Goal: Information Seeking & Learning: Learn about a topic

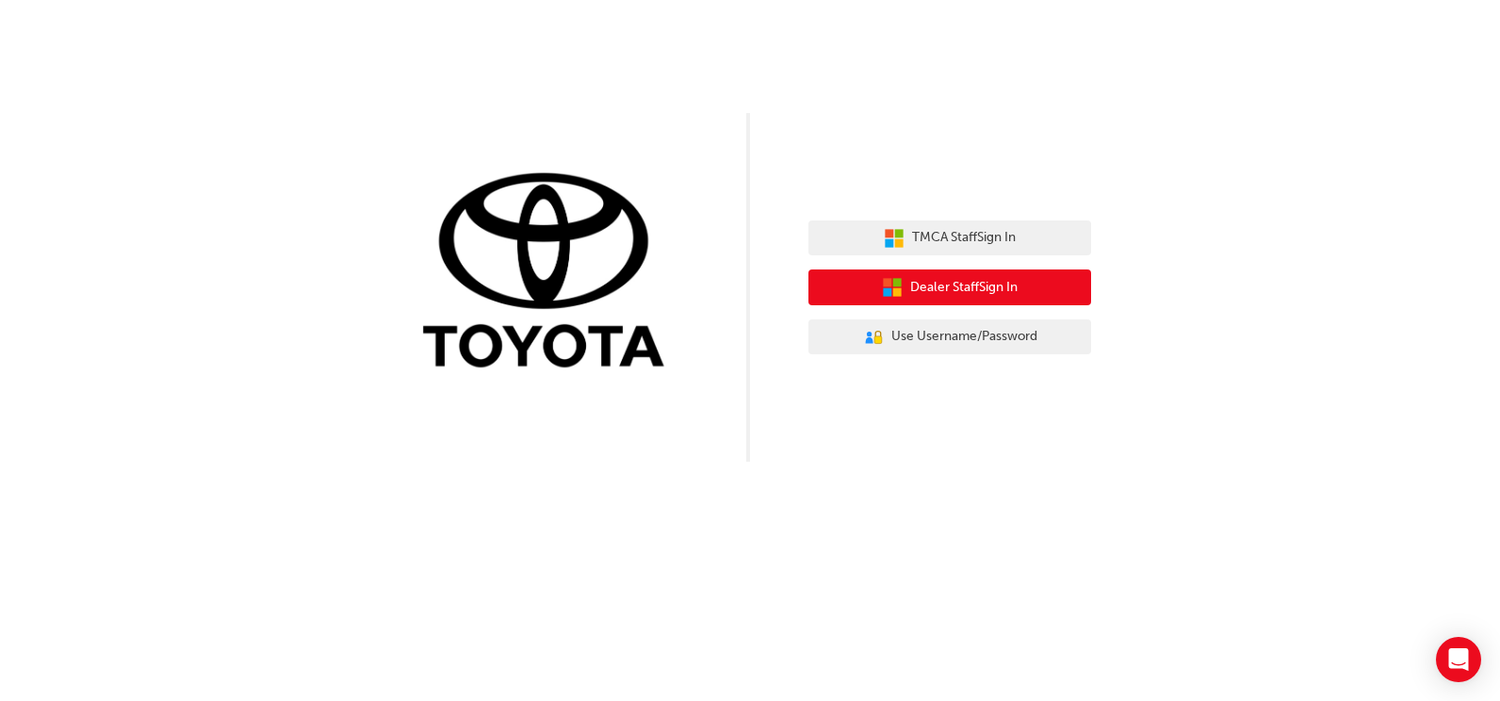
click at [1001, 293] on span "Dealer Staff Sign In" at bounding box center [963, 288] width 107 height 22
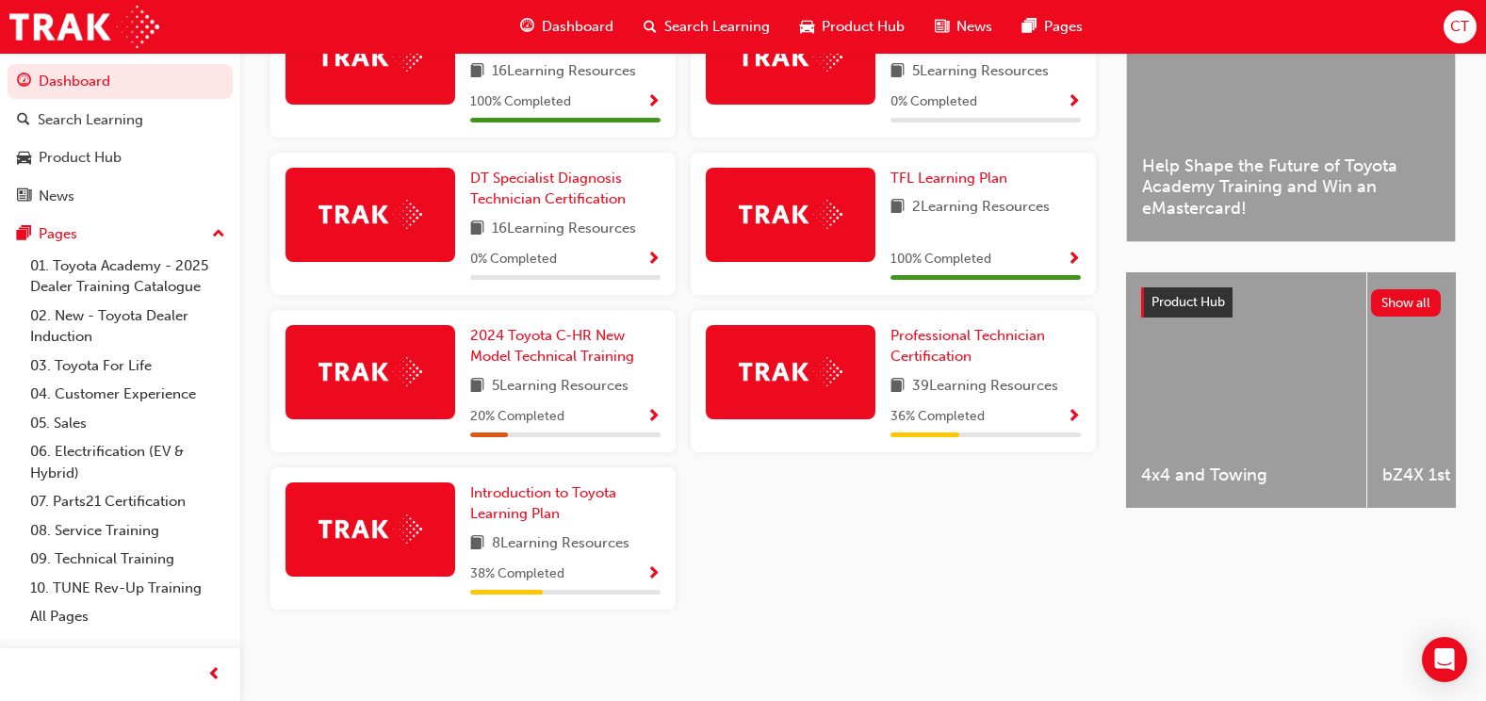
scroll to position [531, 0]
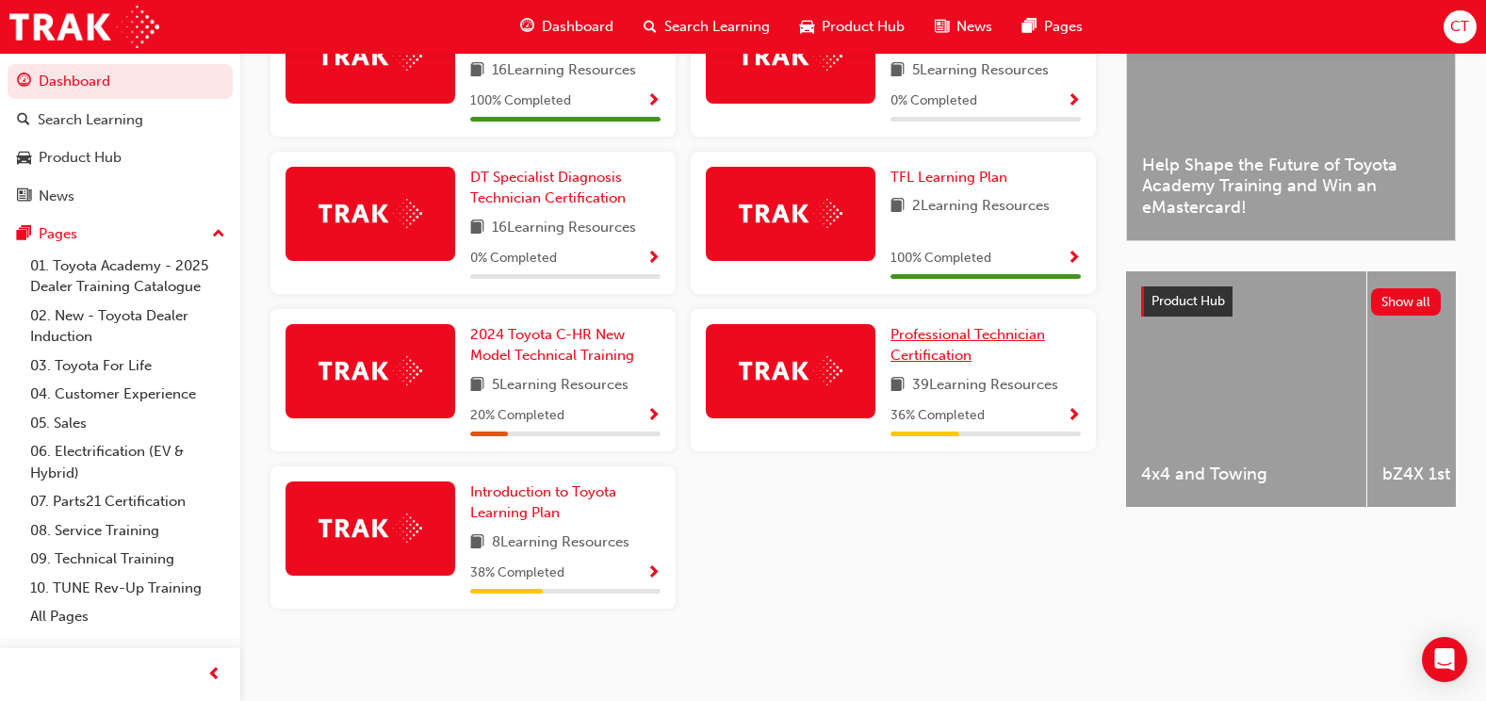
click at [893, 340] on span "Professional Technician Certification" at bounding box center [968, 345] width 155 height 39
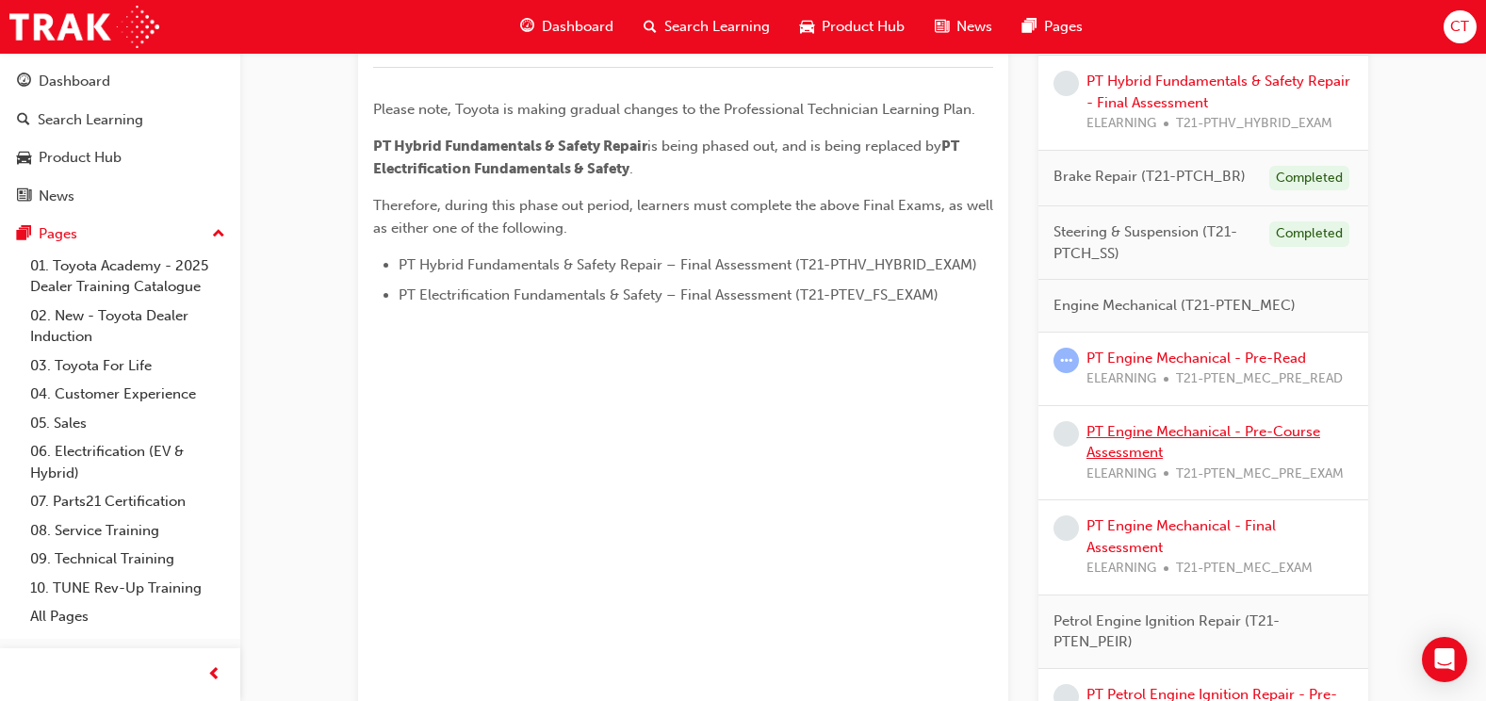
scroll to position [1037, 0]
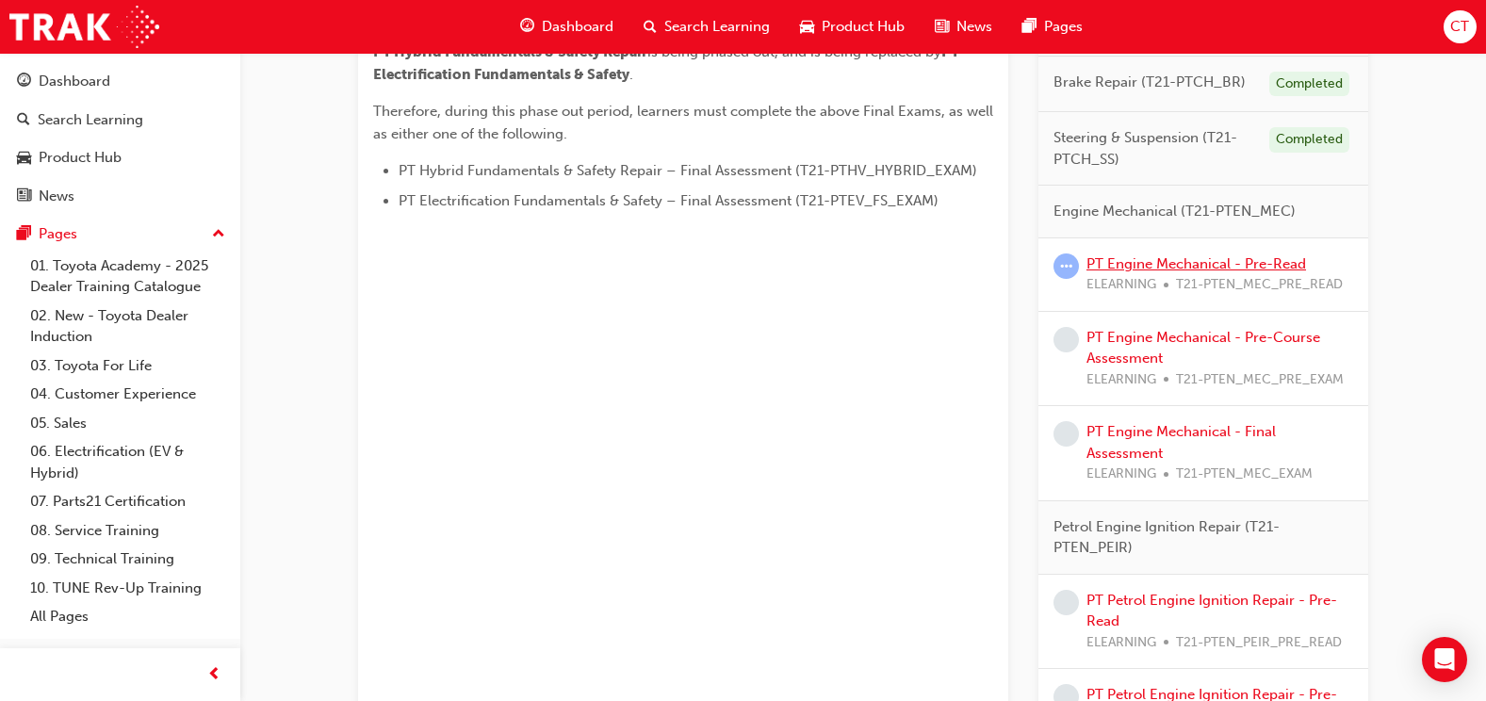
click at [1229, 257] on link "PT Engine Mechanical - Pre-Read" at bounding box center [1197, 263] width 220 height 17
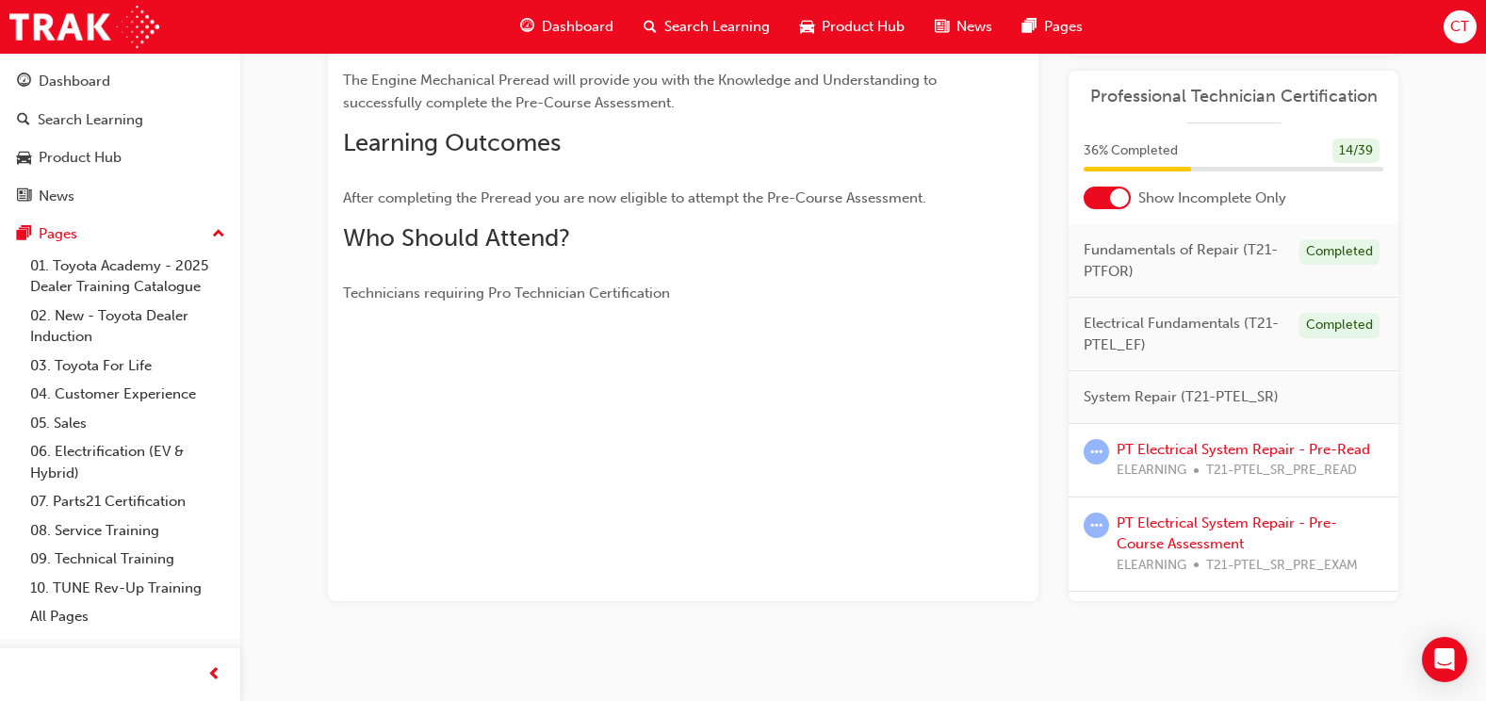
scroll to position [268, 0]
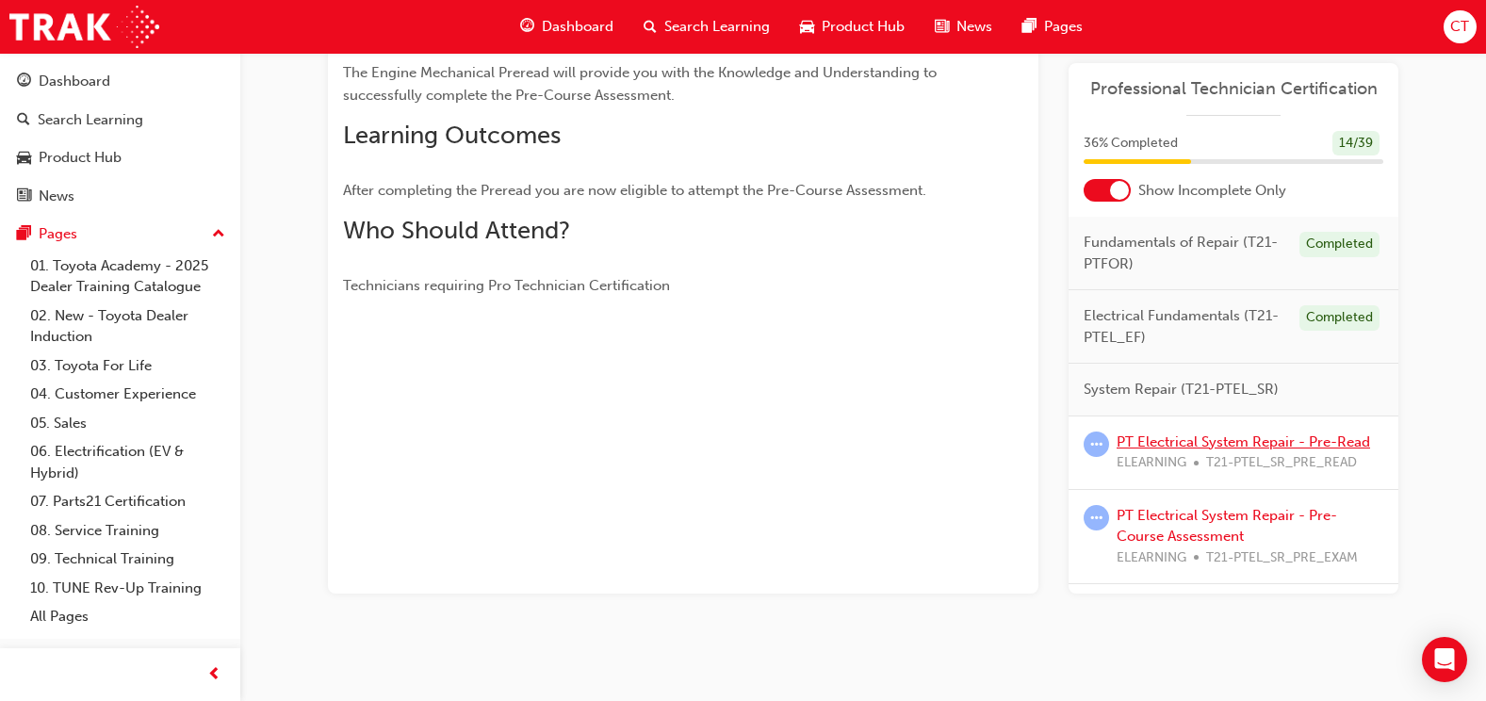
click at [1209, 449] on link "PT Electrical System Repair - Pre-Read" at bounding box center [1244, 441] width 254 height 17
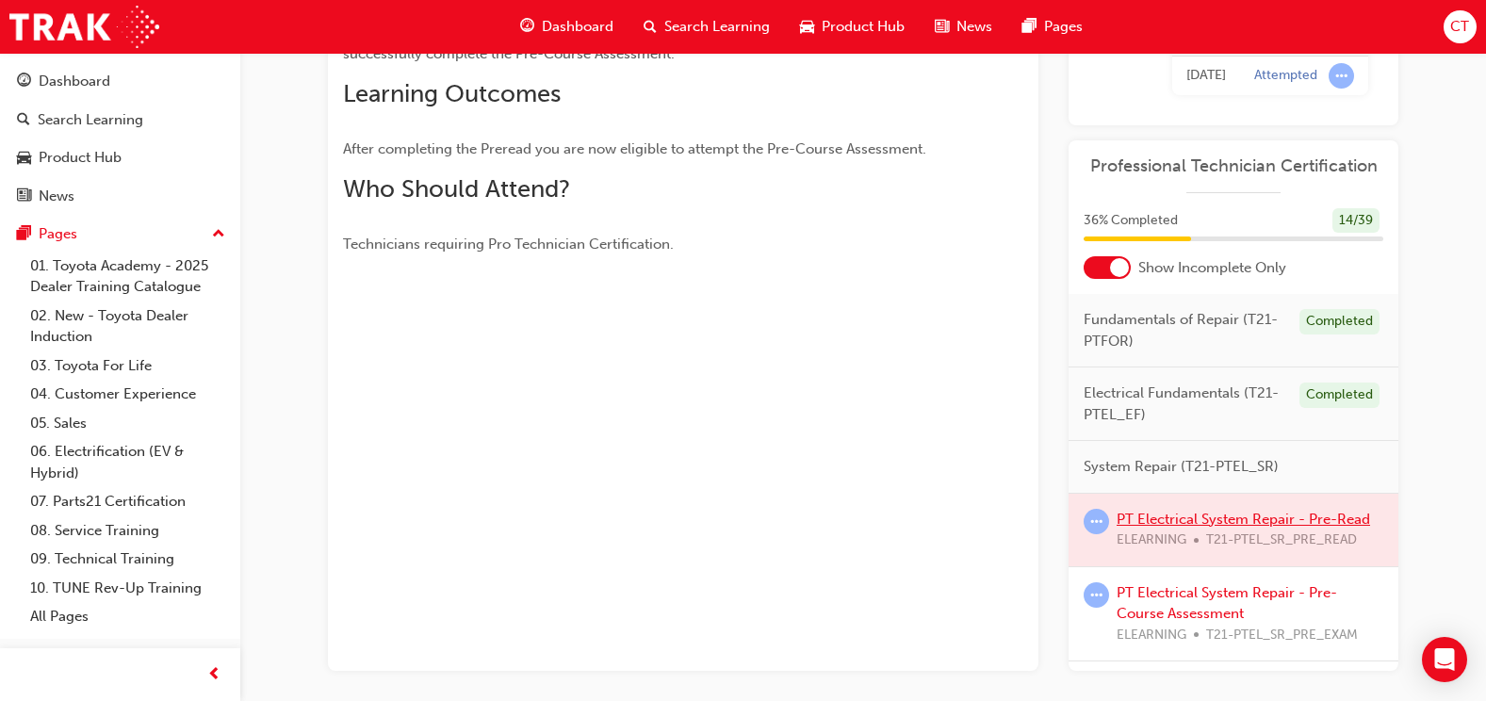
scroll to position [377, 0]
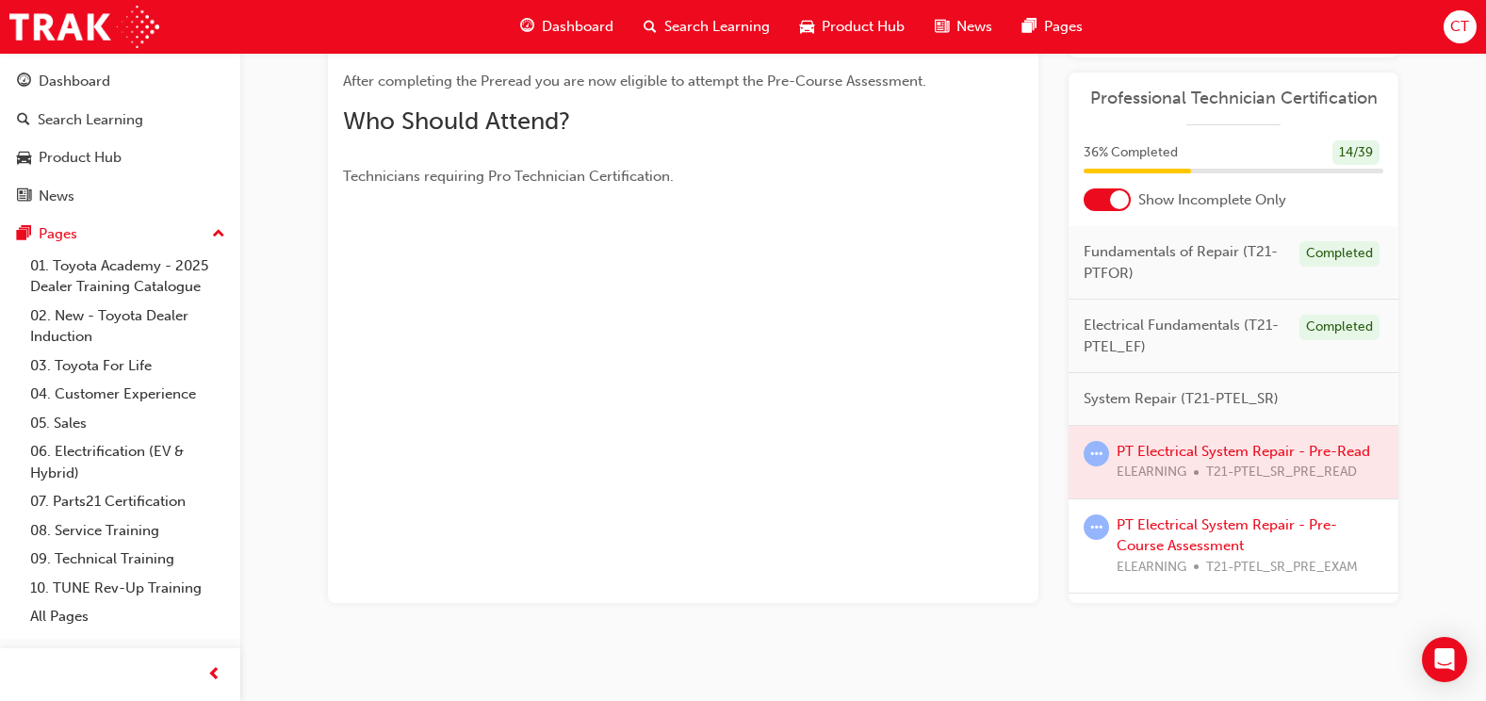
click at [1280, 451] on div at bounding box center [1234, 462] width 330 height 73
click at [1269, 452] on div at bounding box center [1234, 462] width 330 height 73
click at [1204, 452] on div at bounding box center [1234, 462] width 330 height 73
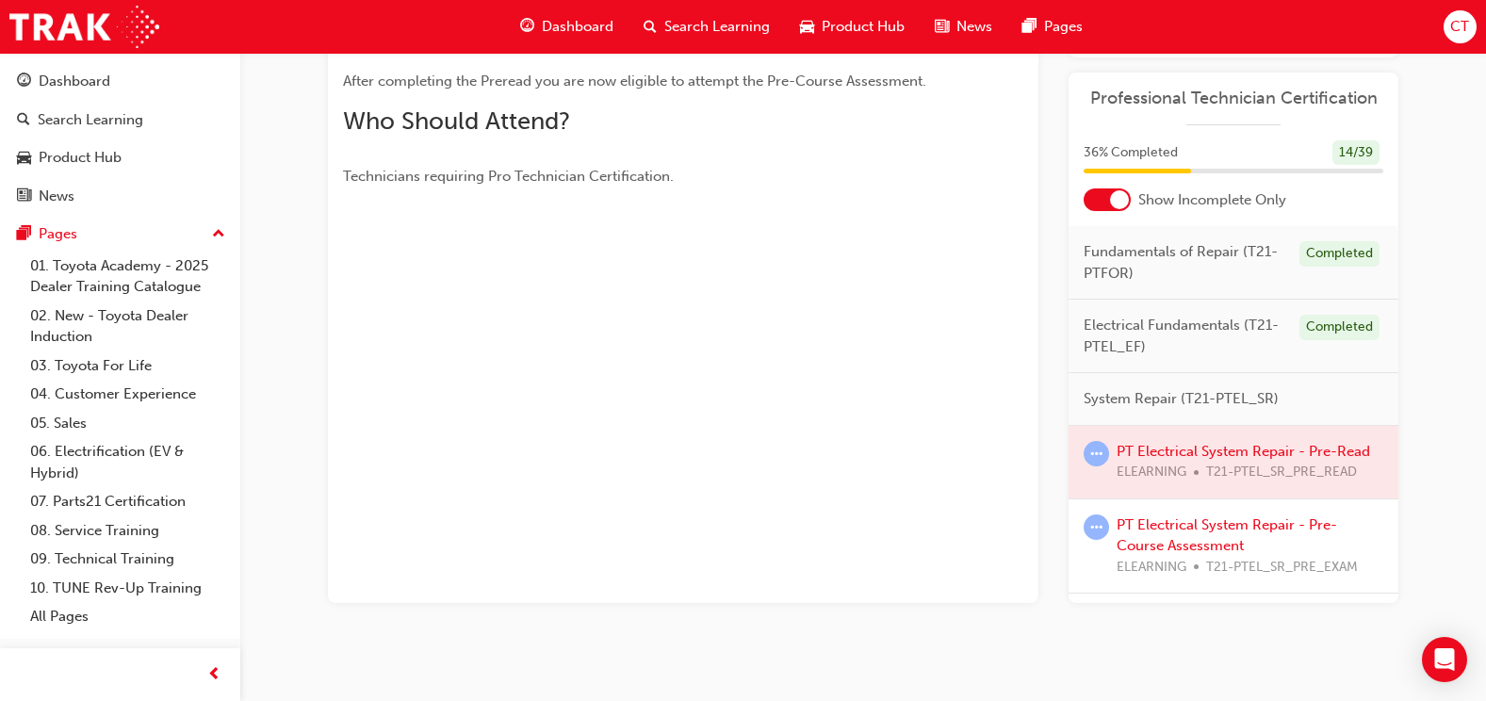
click at [1204, 452] on div at bounding box center [1234, 462] width 330 height 73
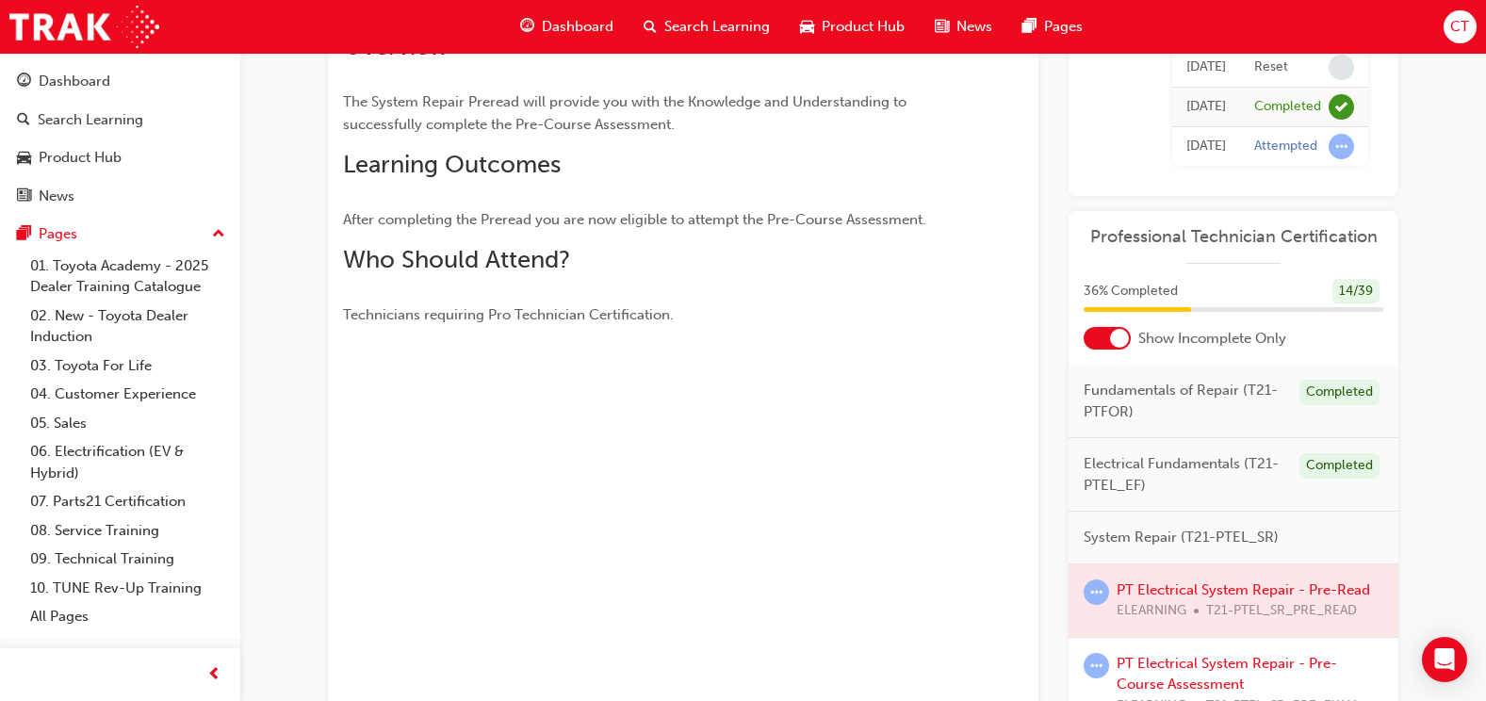
scroll to position [386, 0]
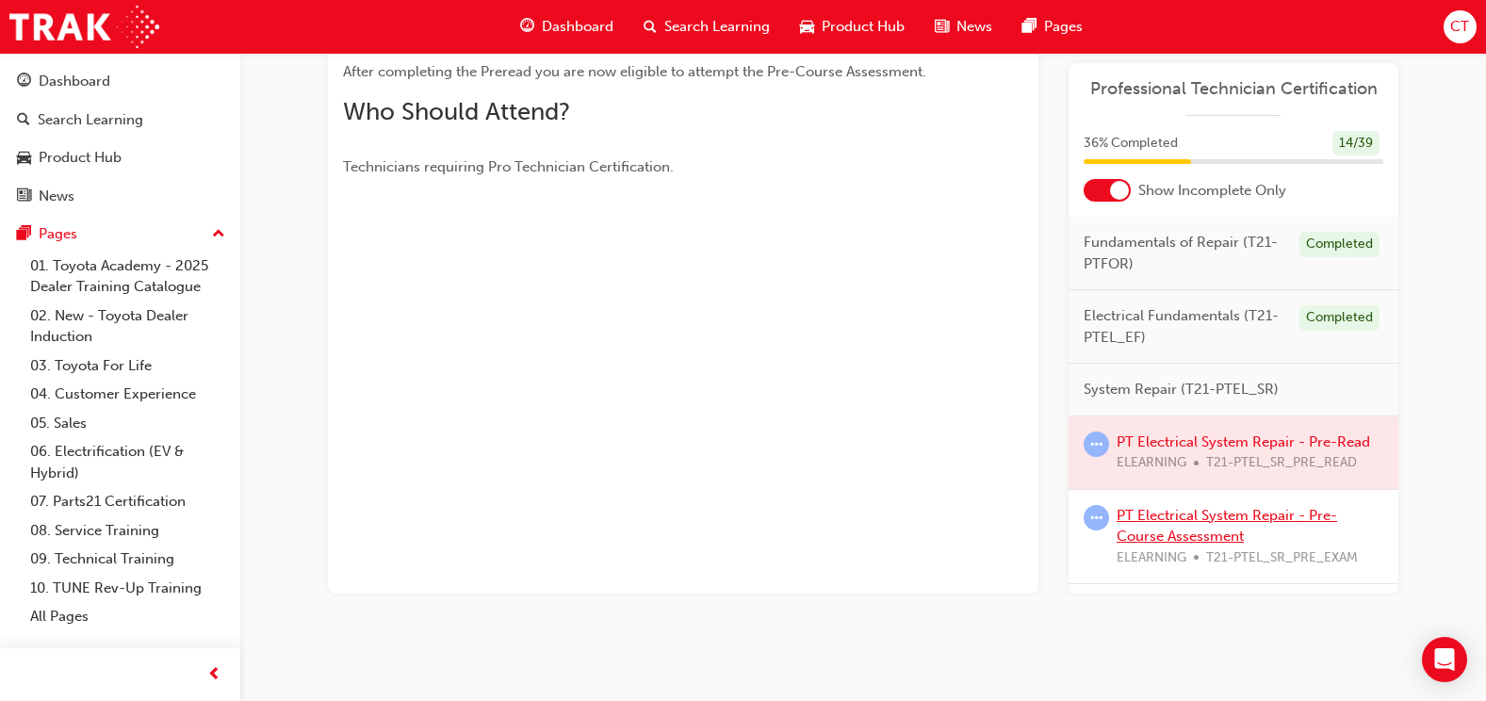
click at [1169, 533] on link "PT Electrical System Repair - Pre-Course Assessment" at bounding box center [1227, 526] width 221 height 39
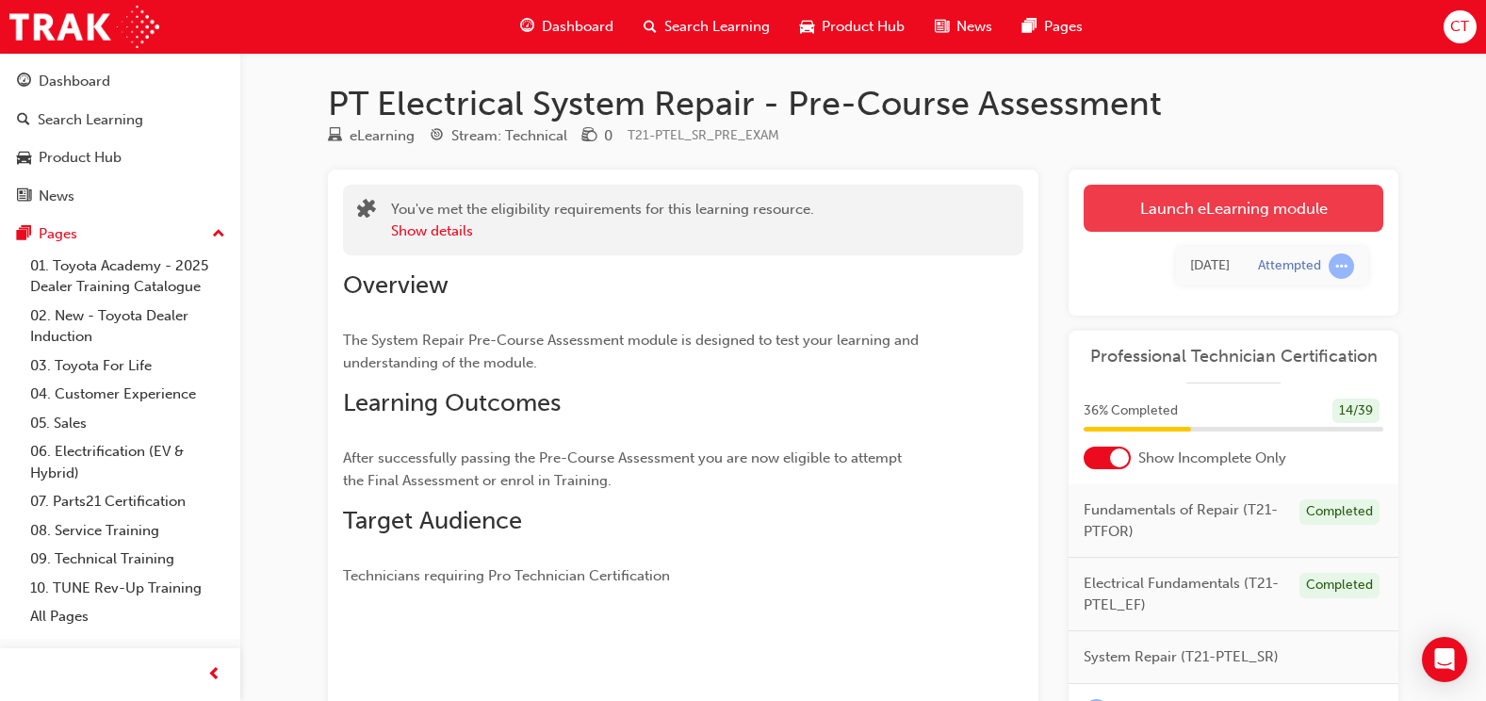
click at [1330, 214] on link "Launch eLearning module" at bounding box center [1234, 208] width 300 height 47
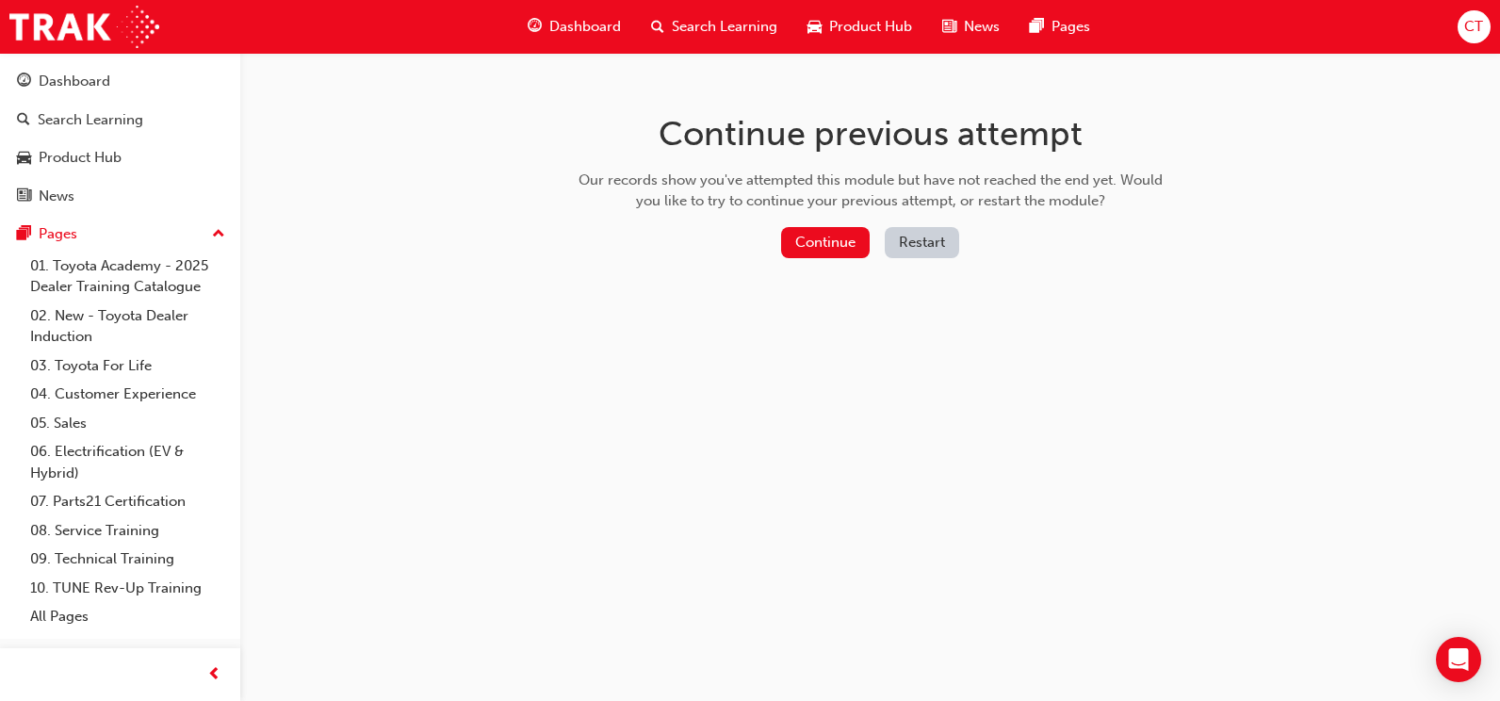
click at [908, 237] on button "Restart" at bounding box center [922, 242] width 74 height 31
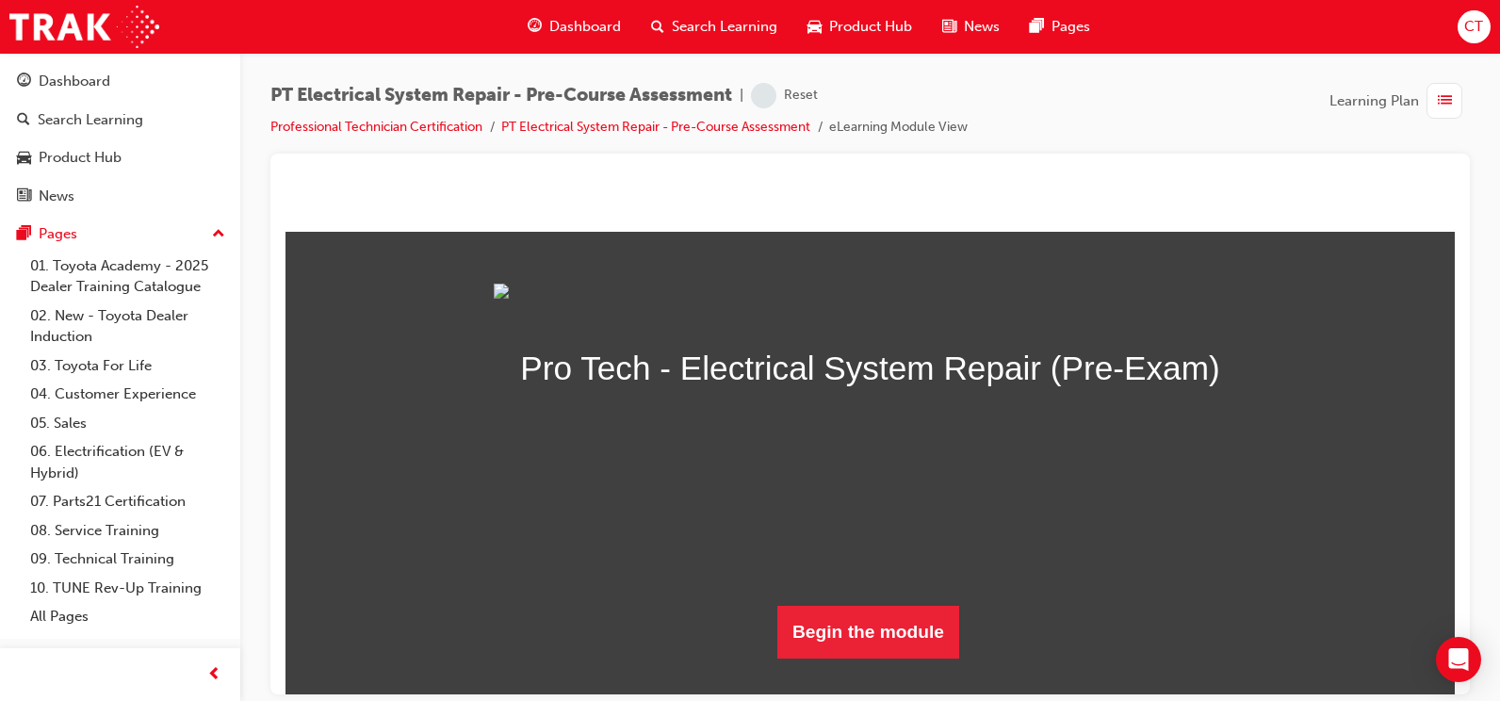
scroll to position [172, 0]
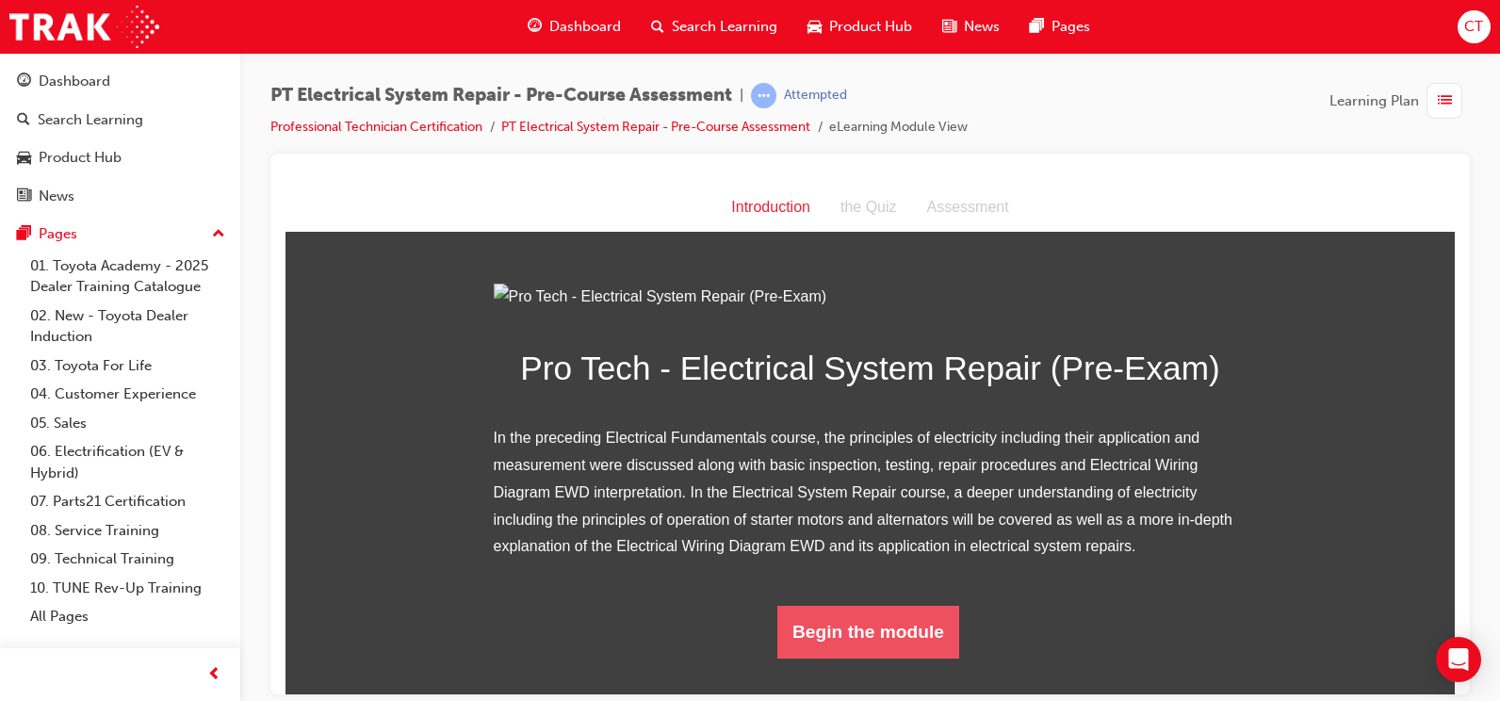
click at [890, 658] on button "Begin the module" at bounding box center [868, 631] width 182 height 53
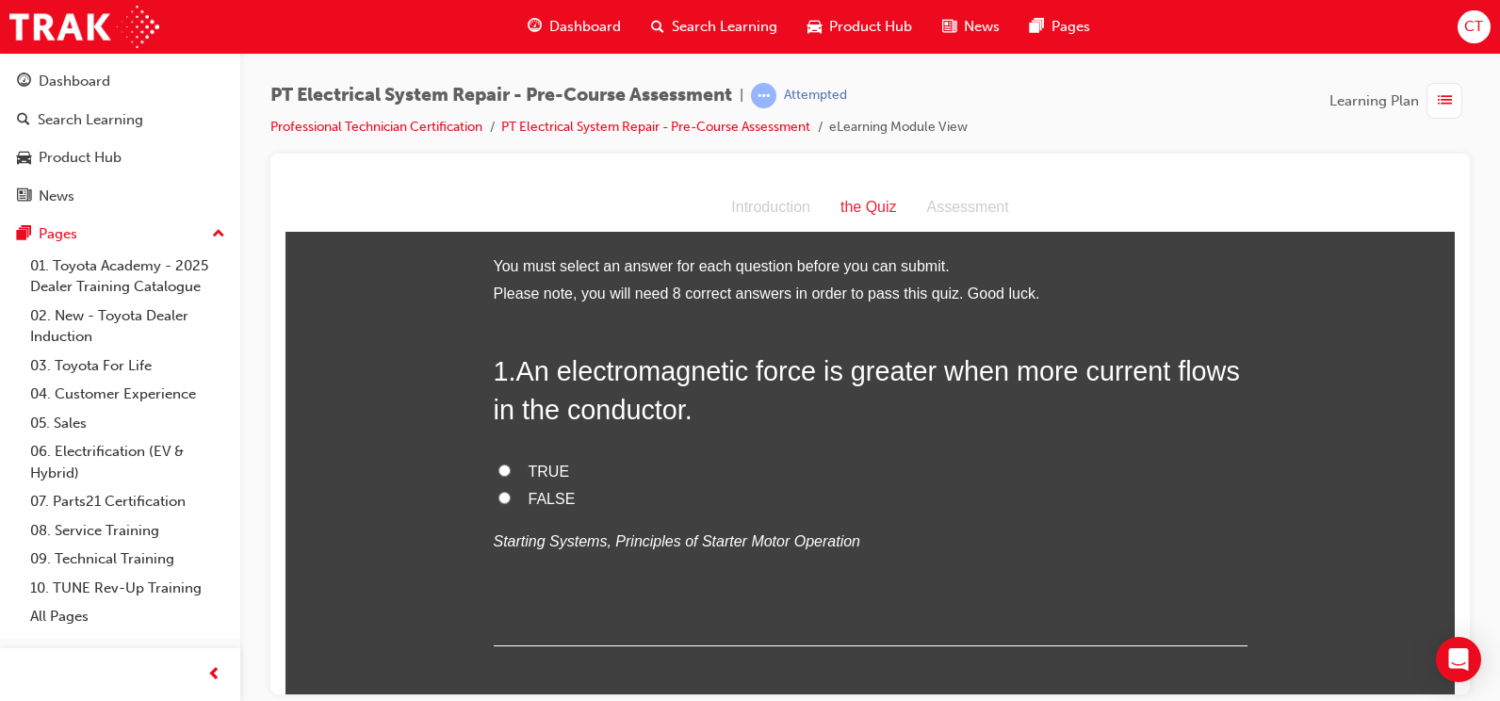
click at [551, 466] on span "TRUE" at bounding box center [549, 471] width 41 height 16
click at [511, 466] on input "TRUE" at bounding box center [505, 470] width 12 height 12
radio input "true"
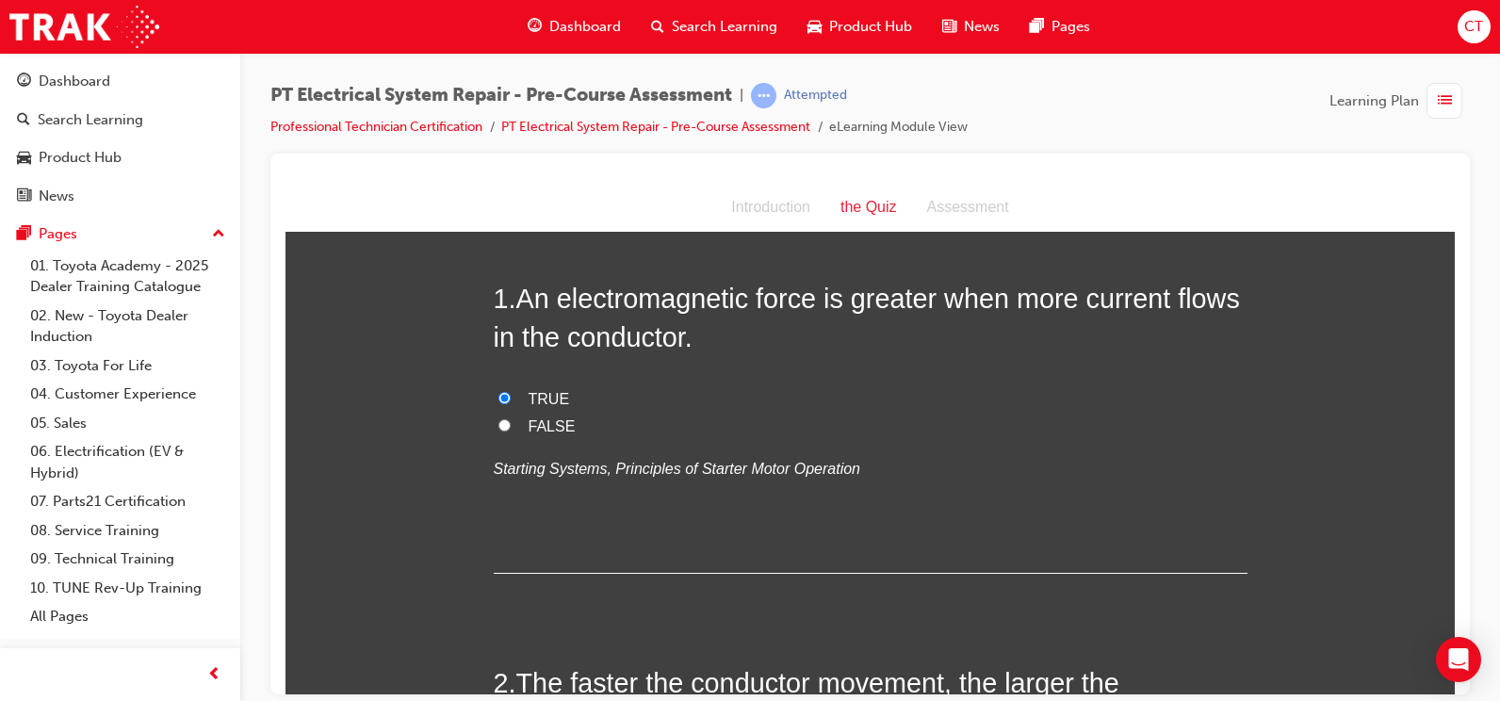
scroll to position [283, 0]
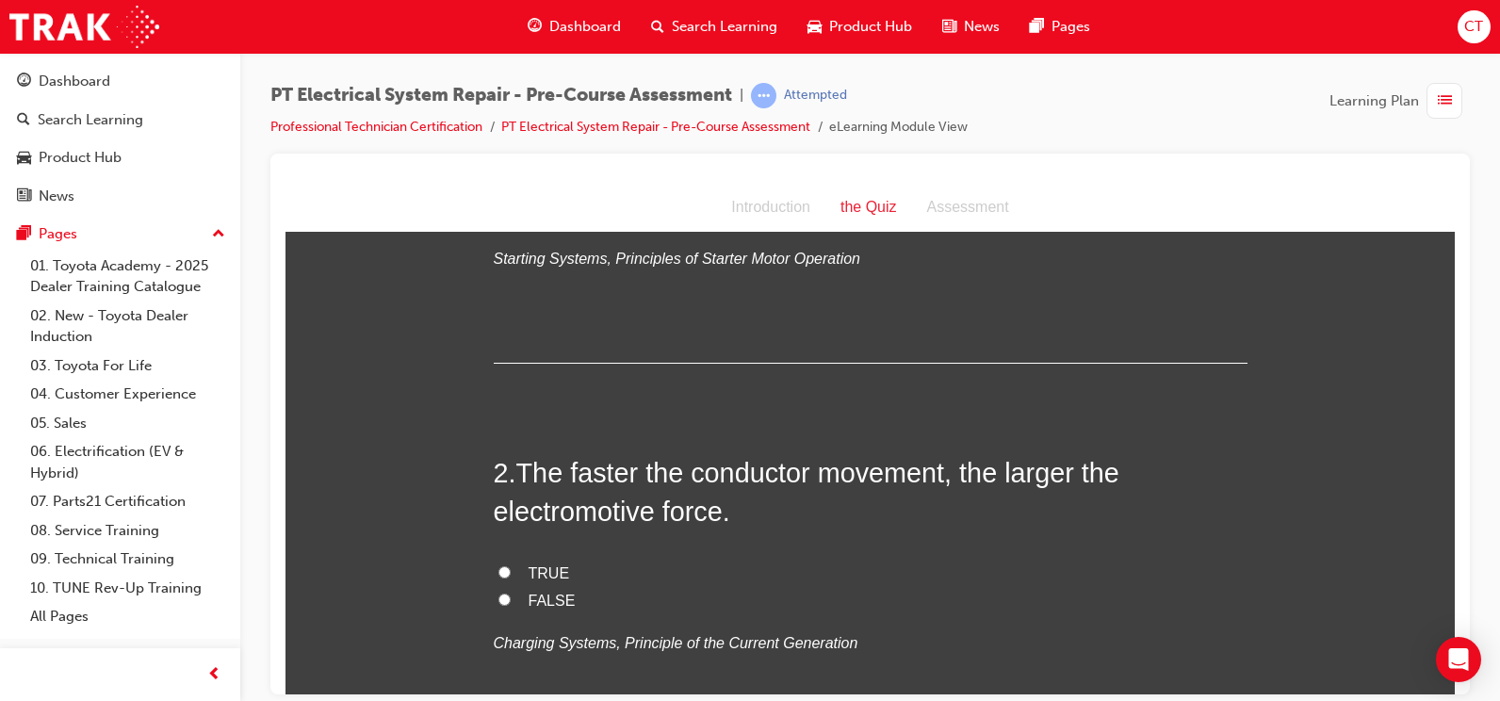
click at [545, 572] on span "TRUE" at bounding box center [549, 572] width 41 height 16
click at [511, 572] on input "TRUE" at bounding box center [505, 571] width 12 height 12
radio input "true"
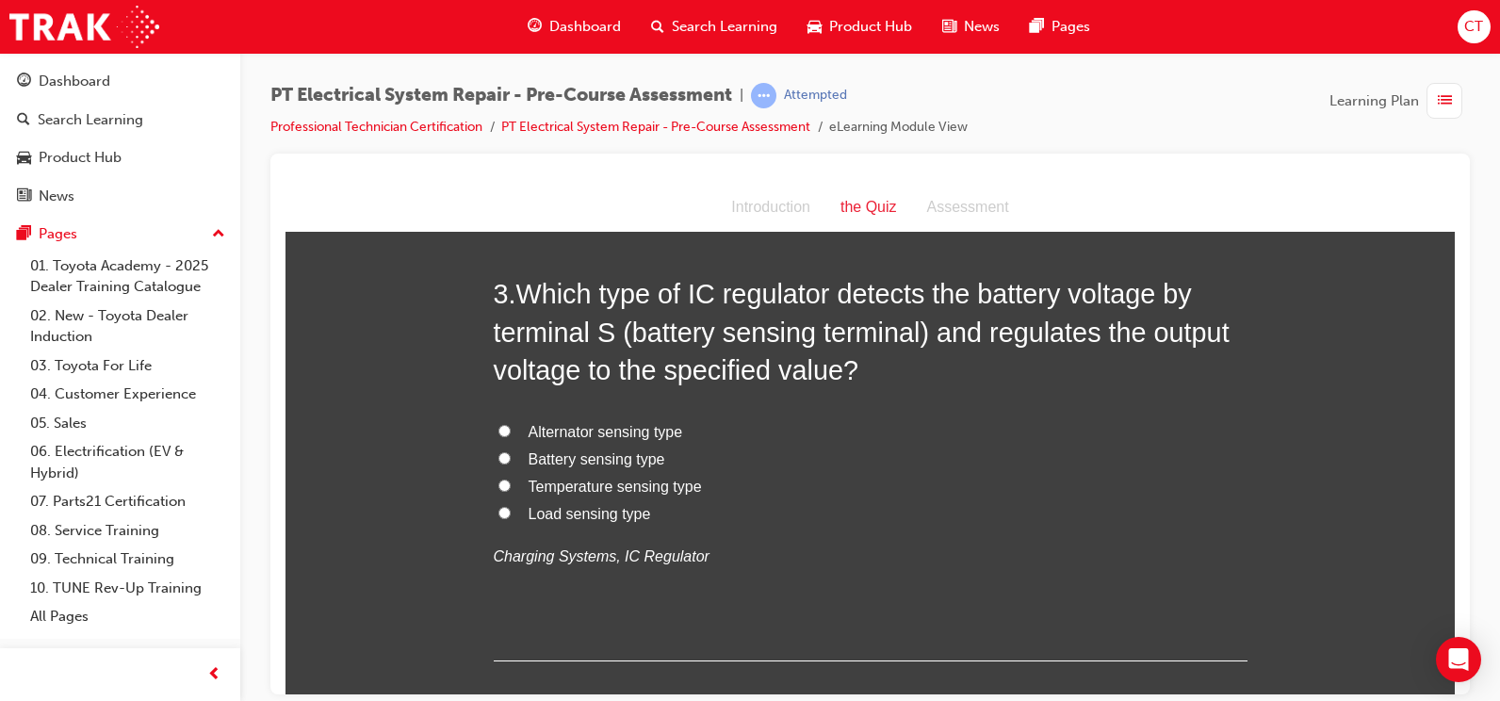
scroll to position [848, 0]
click at [536, 461] on span "Battery sensing type" at bounding box center [597, 457] width 137 height 16
click at [511, 461] on input "Battery sensing type" at bounding box center [505, 456] width 12 height 12
radio input "true"
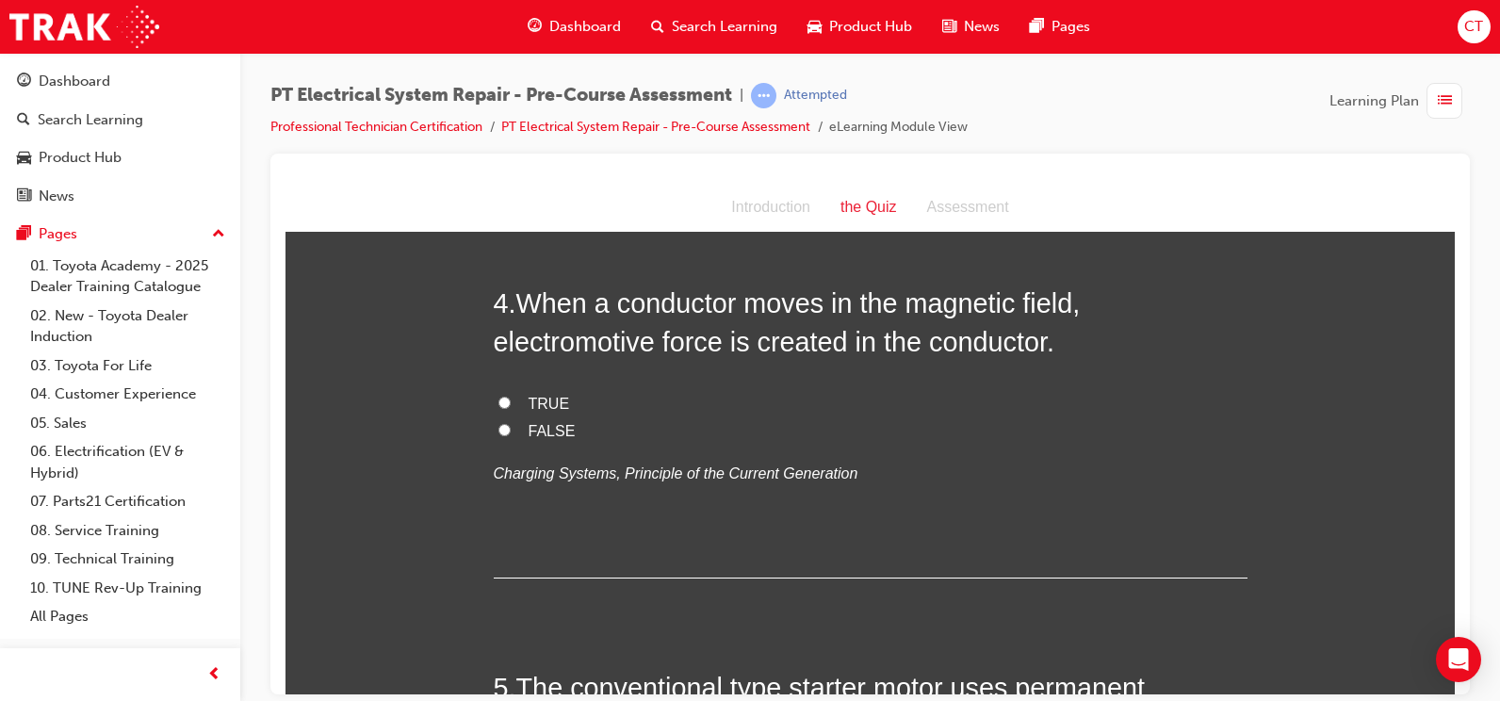
scroll to position [1319, 0]
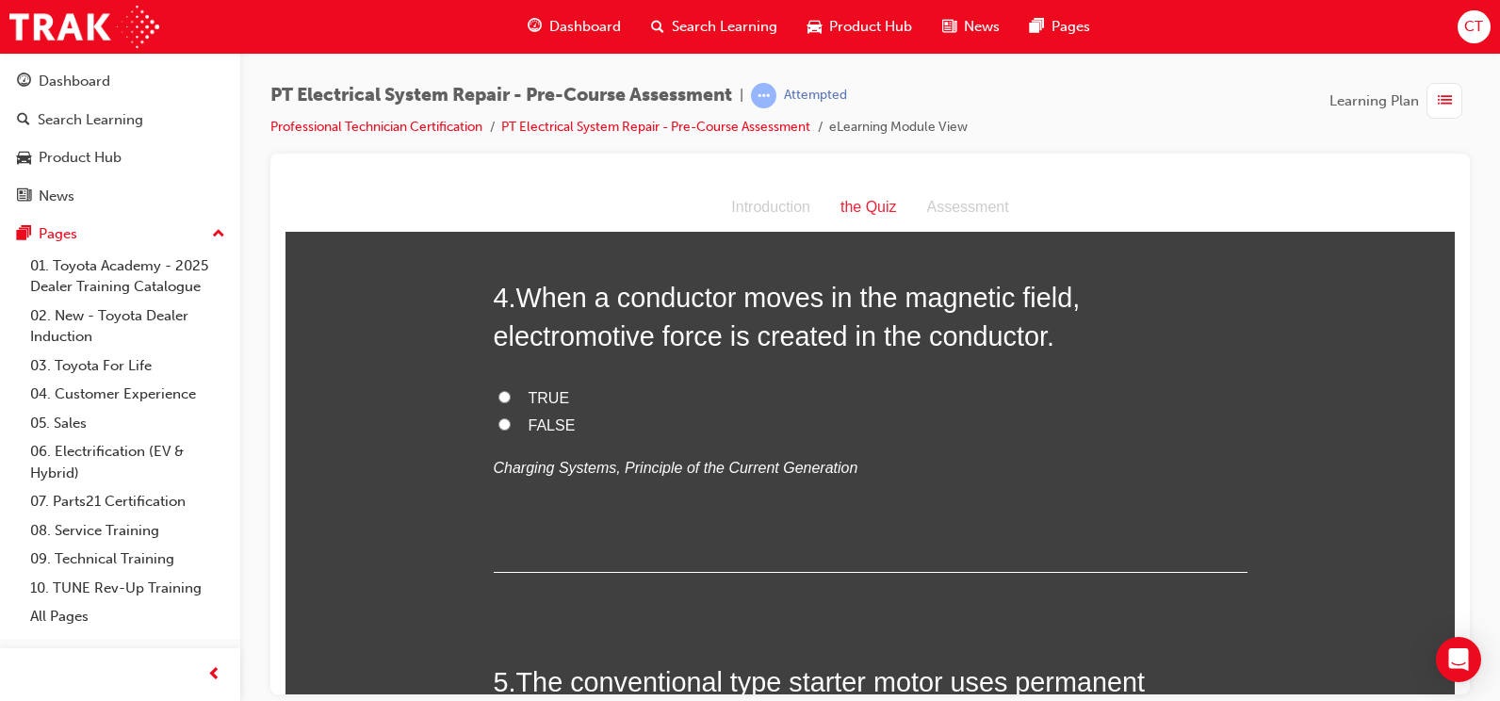
click at [548, 407] on label "TRUE" at bounding box center [871, 397] width 754 height 27
click at [511, 402] on input "TRUE" at bounding box center [505, 396] width 12 height 12
radio input "true"
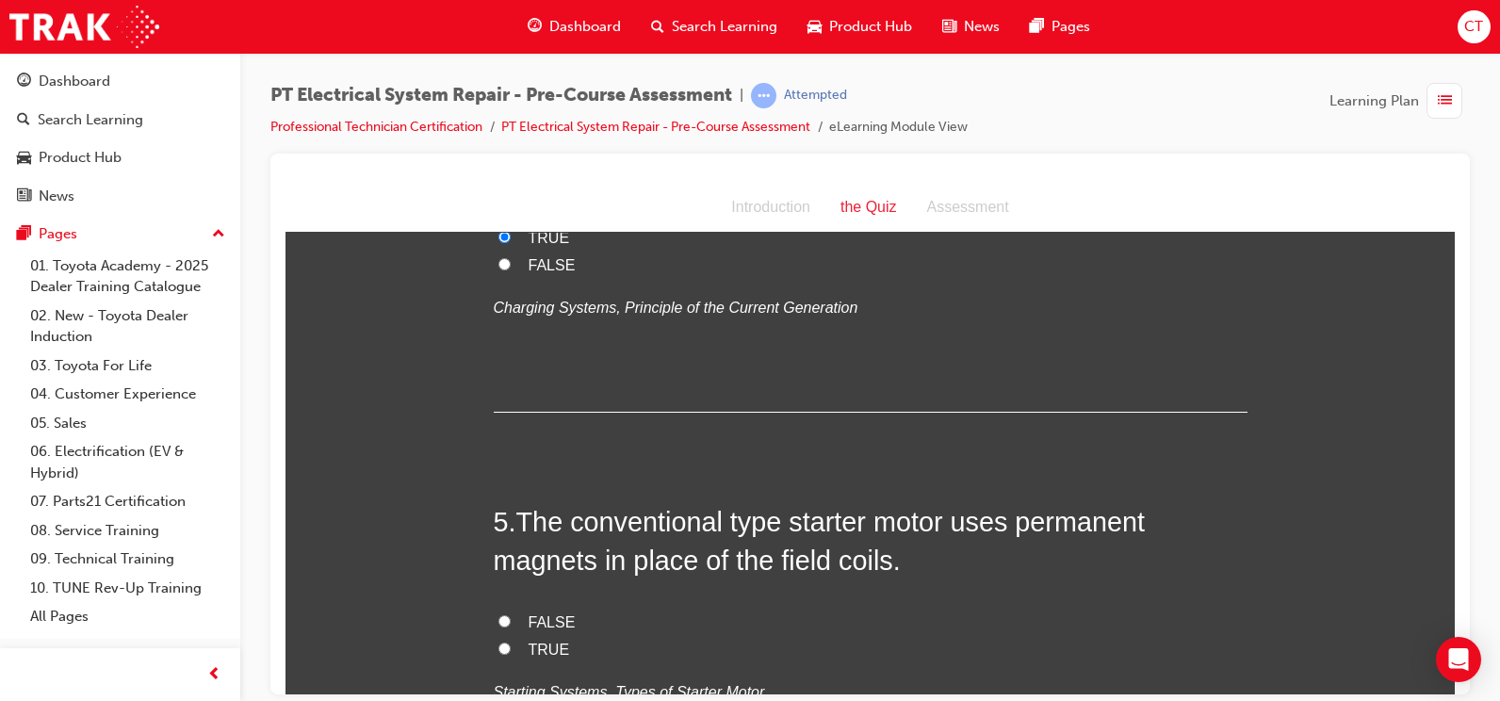
scroll to position [1508, 0]
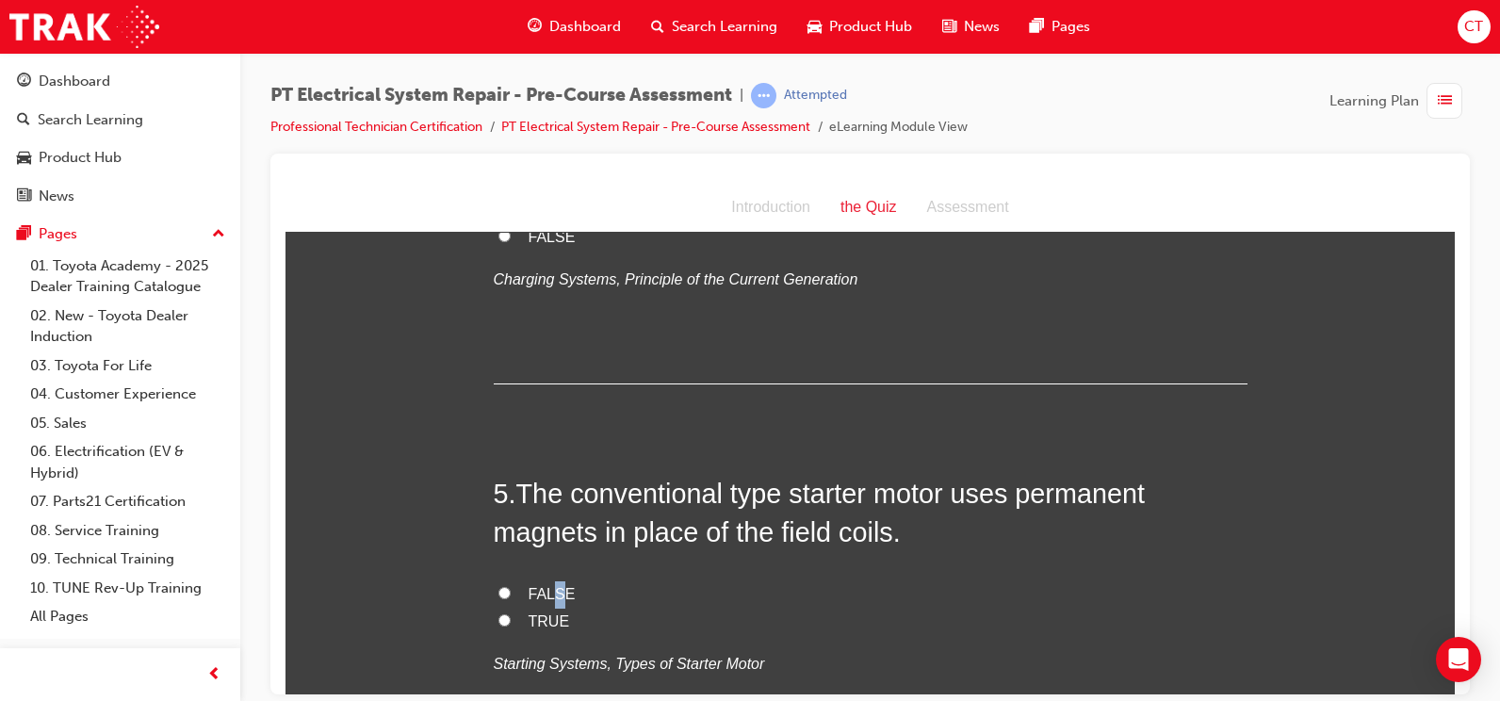
click at [553, 591] on span "FALSE" at bounding box center [552, 593] width 47 height 16
drag, startPoint x: 553, startPoint y: 591, endPoint x: 504, endPoint y: 592, distance: 49.0
click at [504, 592] on label "FALSE" at bounding box center [871, 594] width 754 height 27
click at [504, 592] on input "FALSE" at bounding box center [505, 592] width 12 height 12
radio input "true"
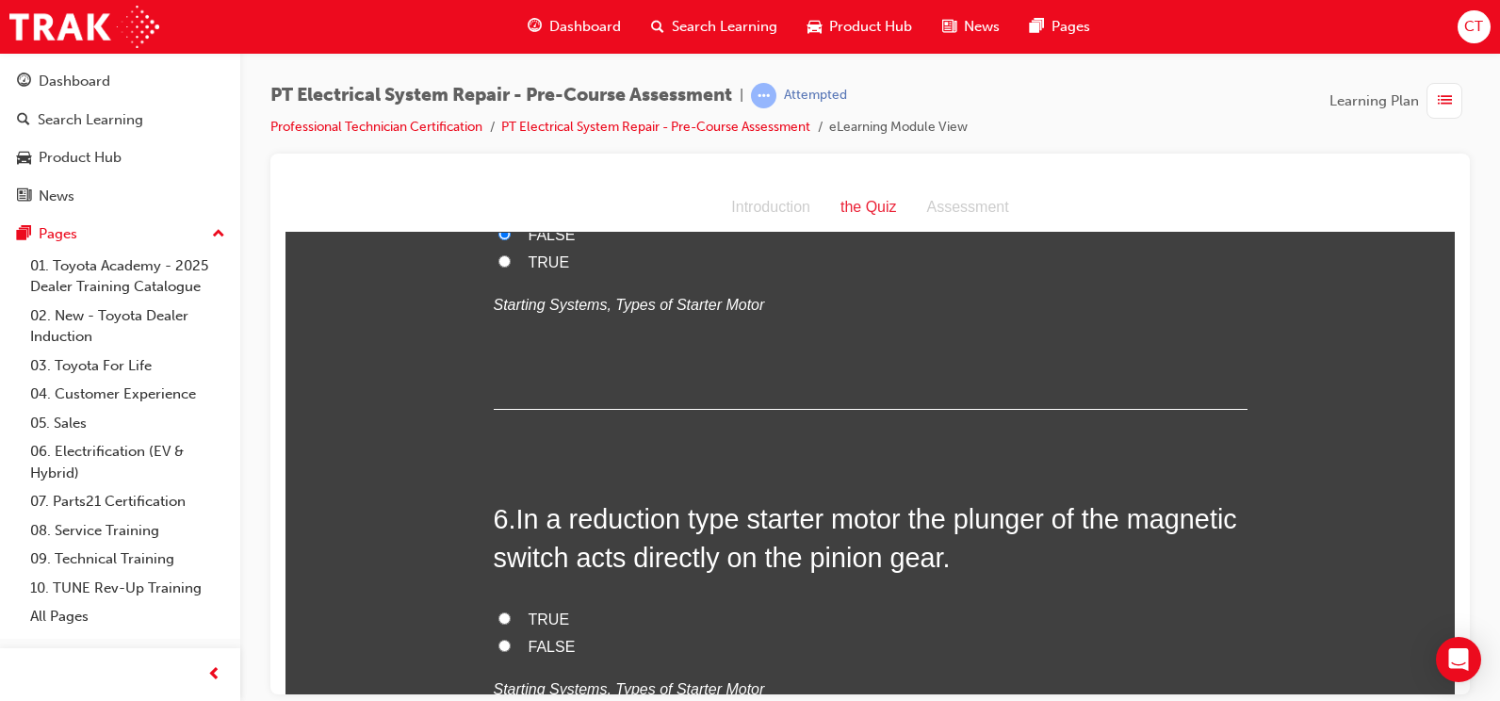
scroll to position [1885, 0]
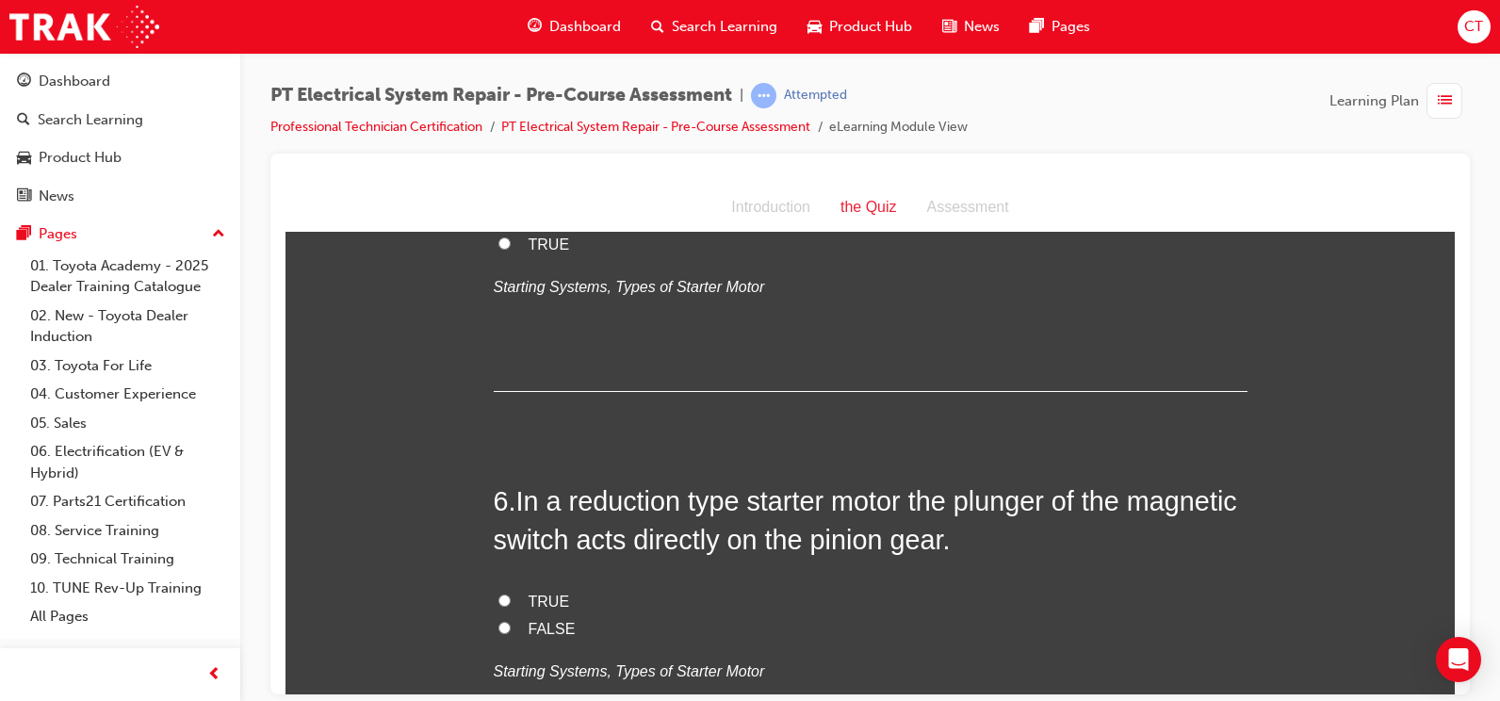
click at [515, 625] on label "FALSE" at bounding box center [871, 628] width 754 height 27
click at [511, 625] on input "FALSE" at bounding box center [505, 627] width 12 height 12
radio input "true"
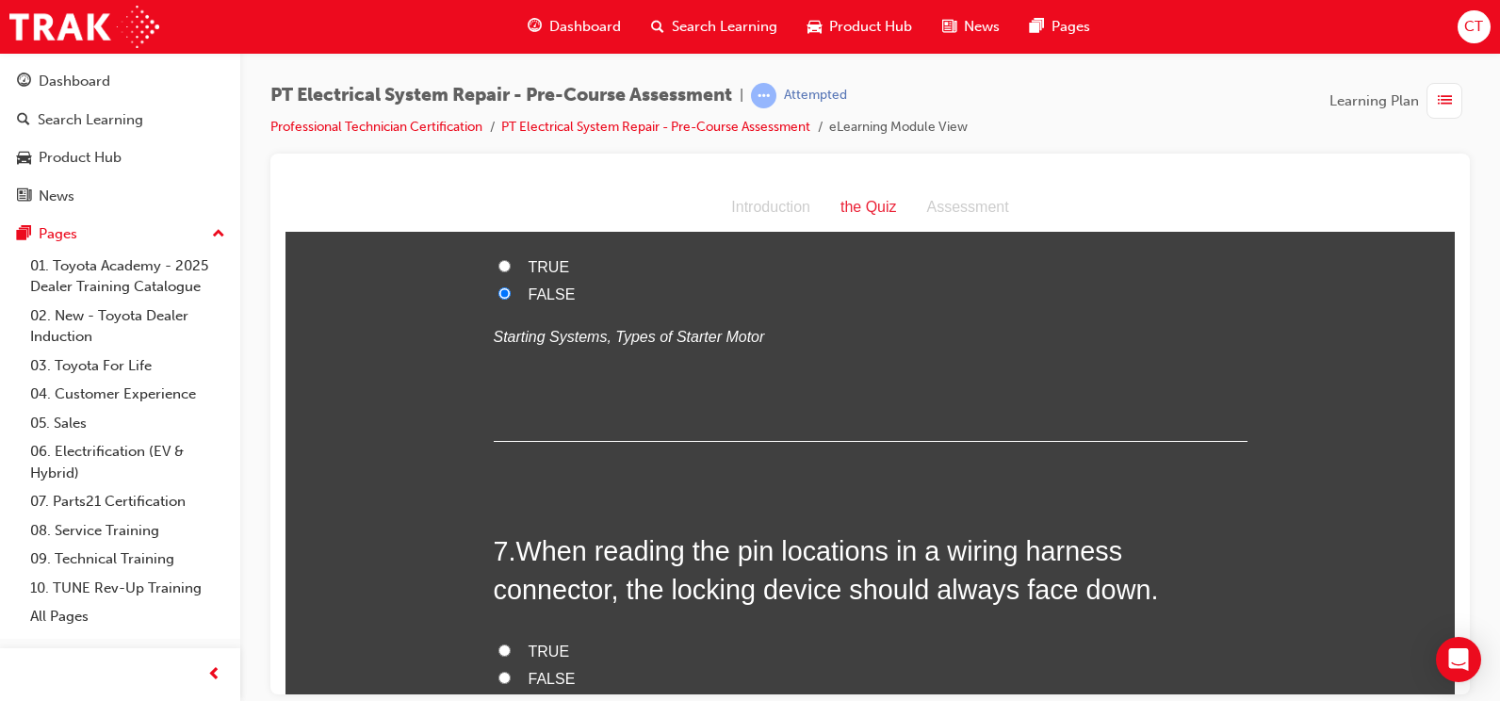
scroll to position [2262, 0]
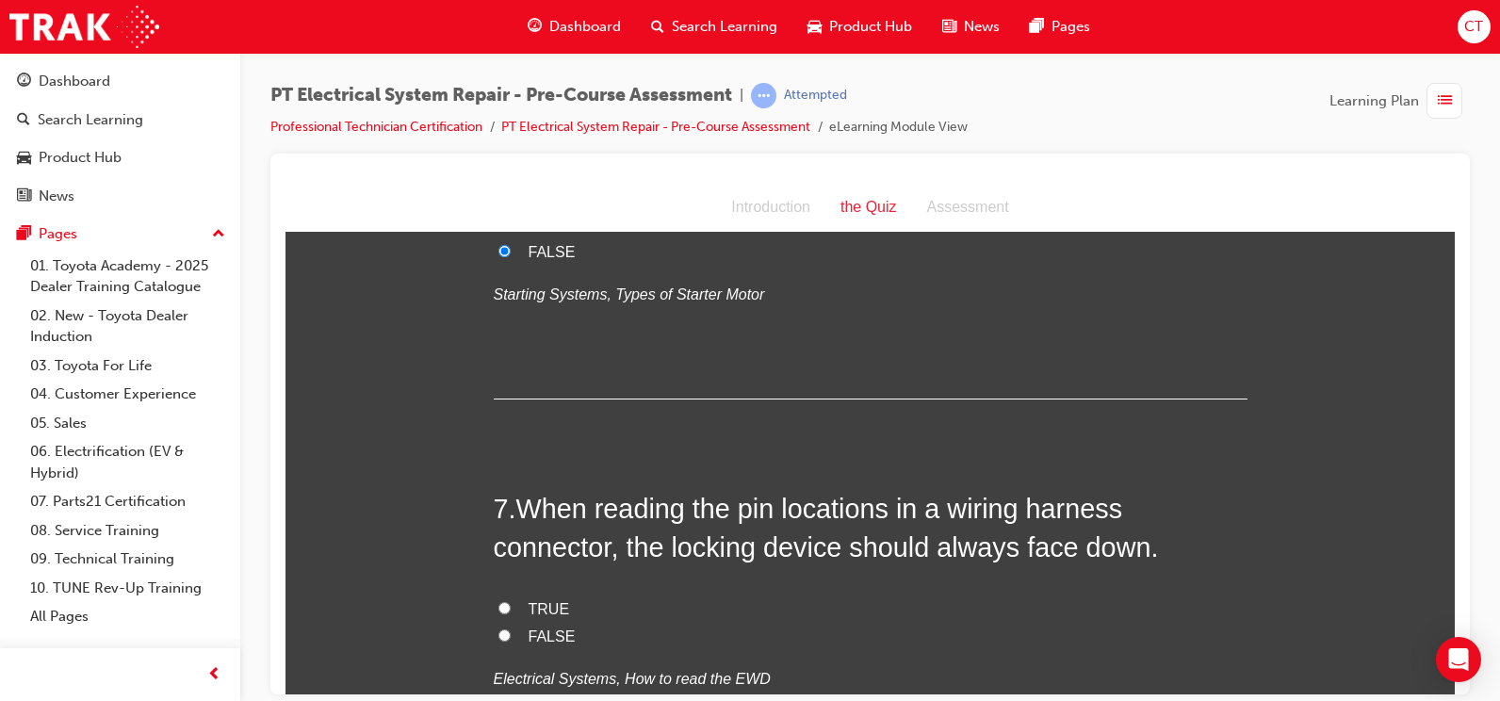
click at [548, 610] on span "TRUE" at bounding box center [549, 608] width 41 height 16
click at [511, 610] on input "TRUE" at bounding box center [505, 607] width 12 height 12
radio input "true"
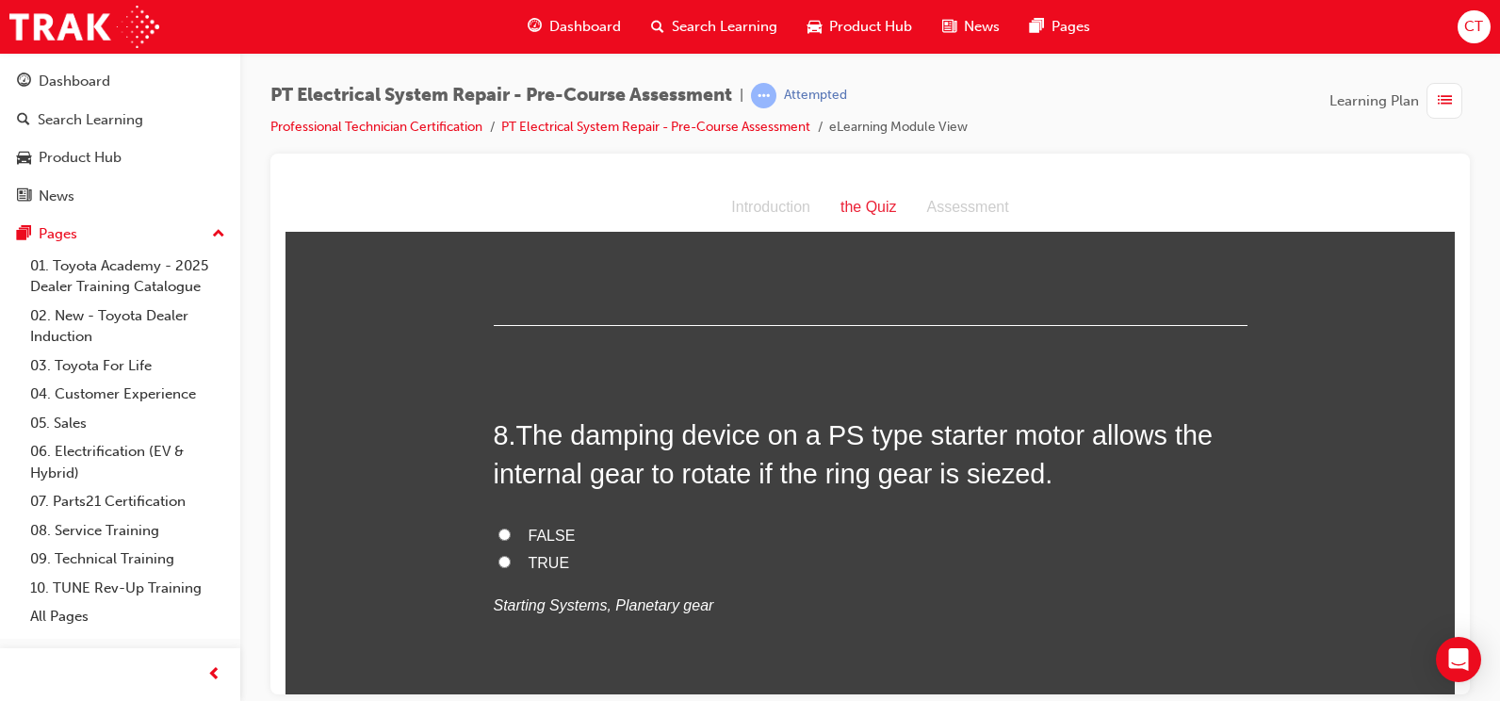
scroll to position [2733, 0]
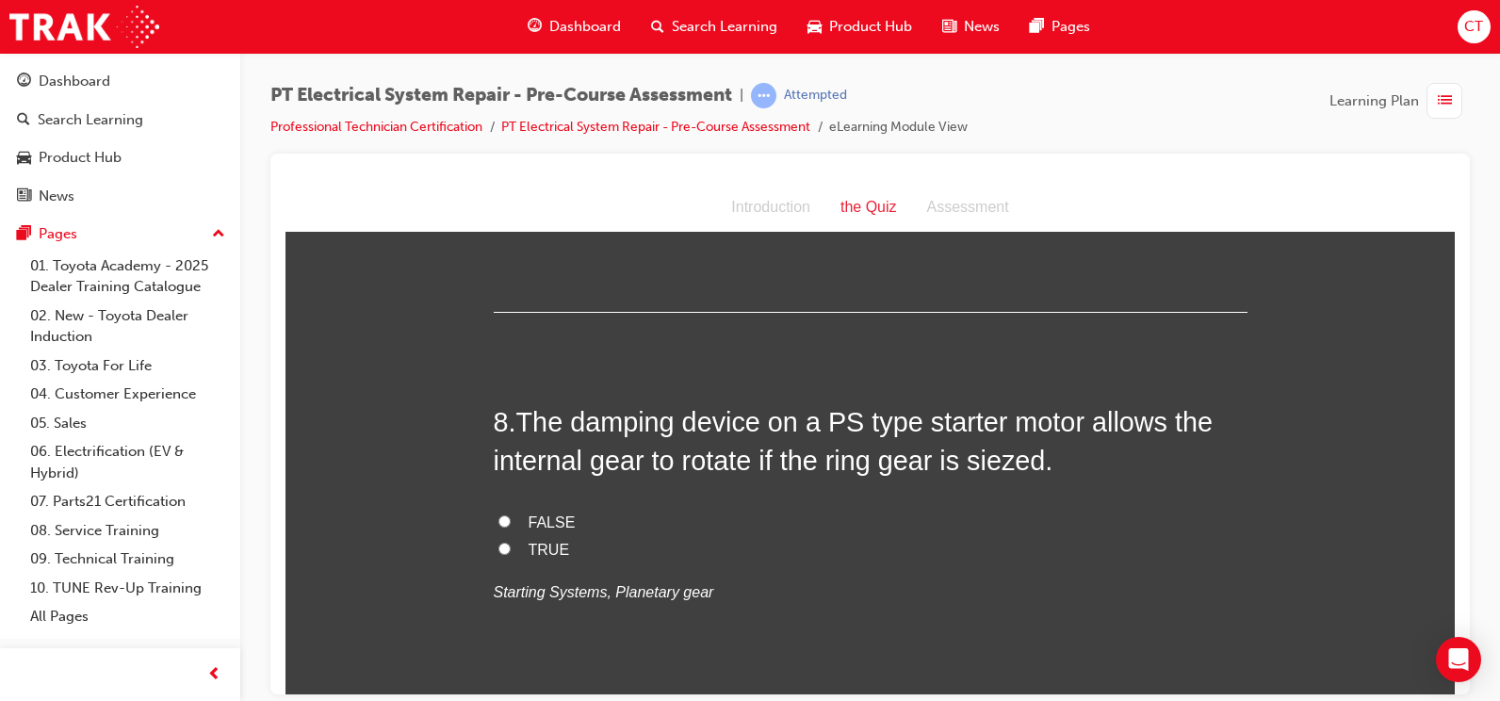
click at [548, 521] on span "FALSE" at bounding box center [552, 522] width 47 height 16
click at [511, 521] on input "FALSE" at bounding box center [505, 521] width 12 height 12
radio input "true"
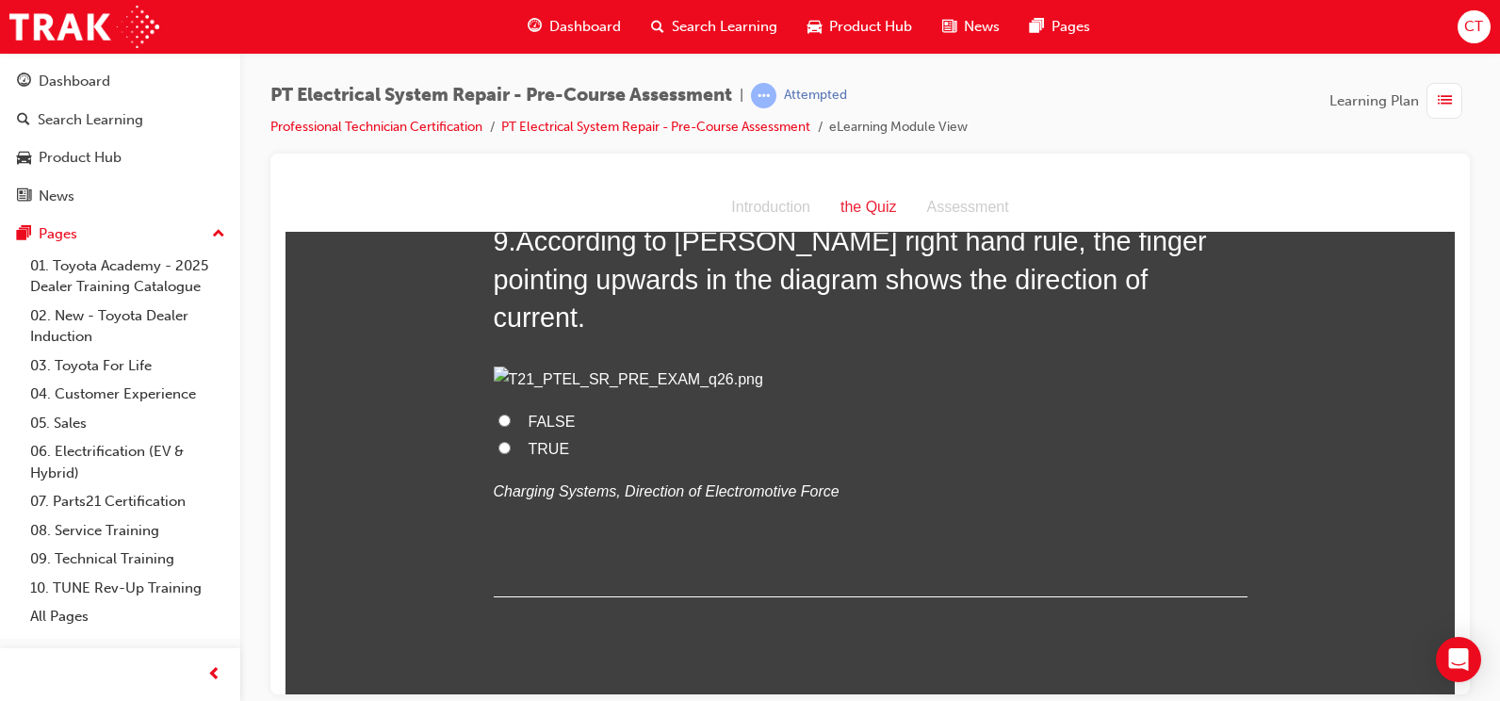
scroll to position [3204, 0]
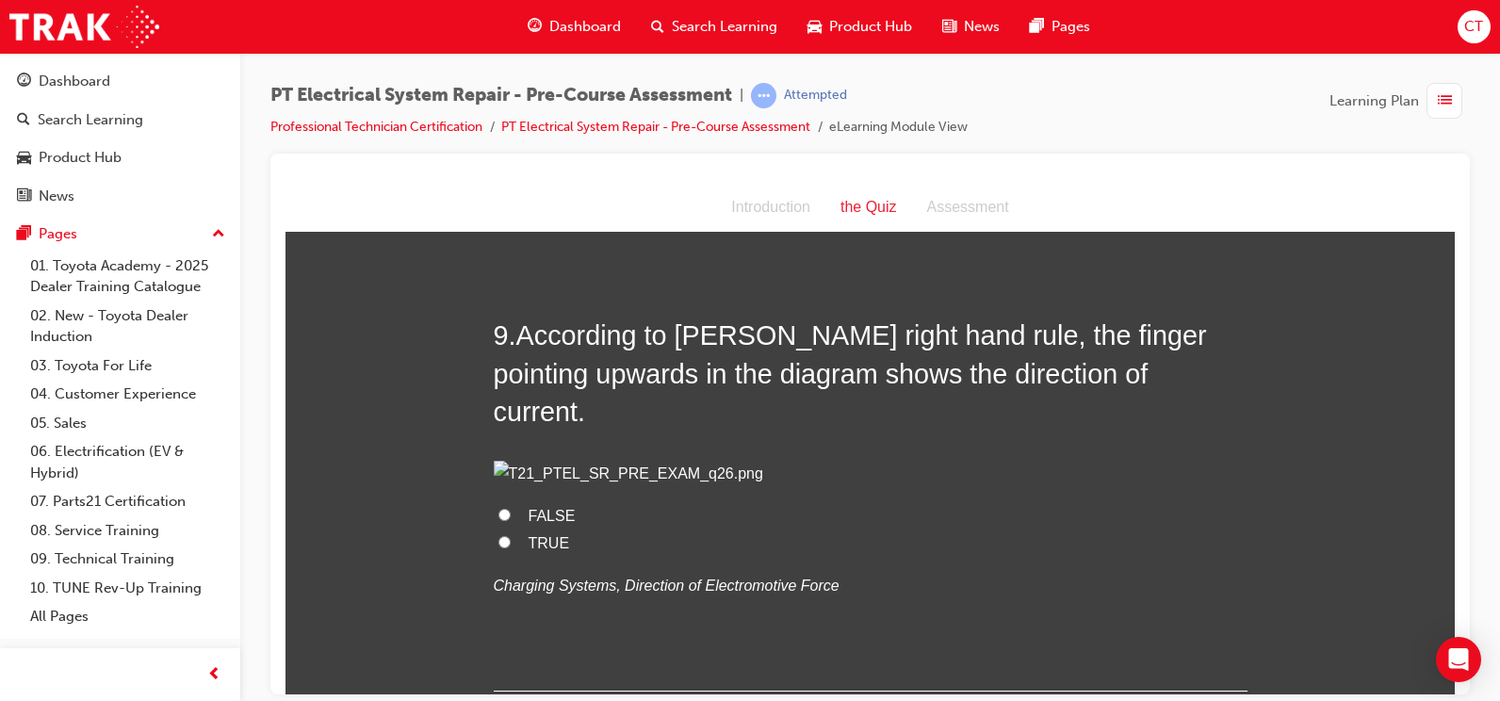
click at [555, 523] on span "FALSE" at bounding box center [552, 515] width 47 height 16
click at [511, 520] on input "FALSE" at bounding box center [505, 514] width 12 height 12
radio input "true"
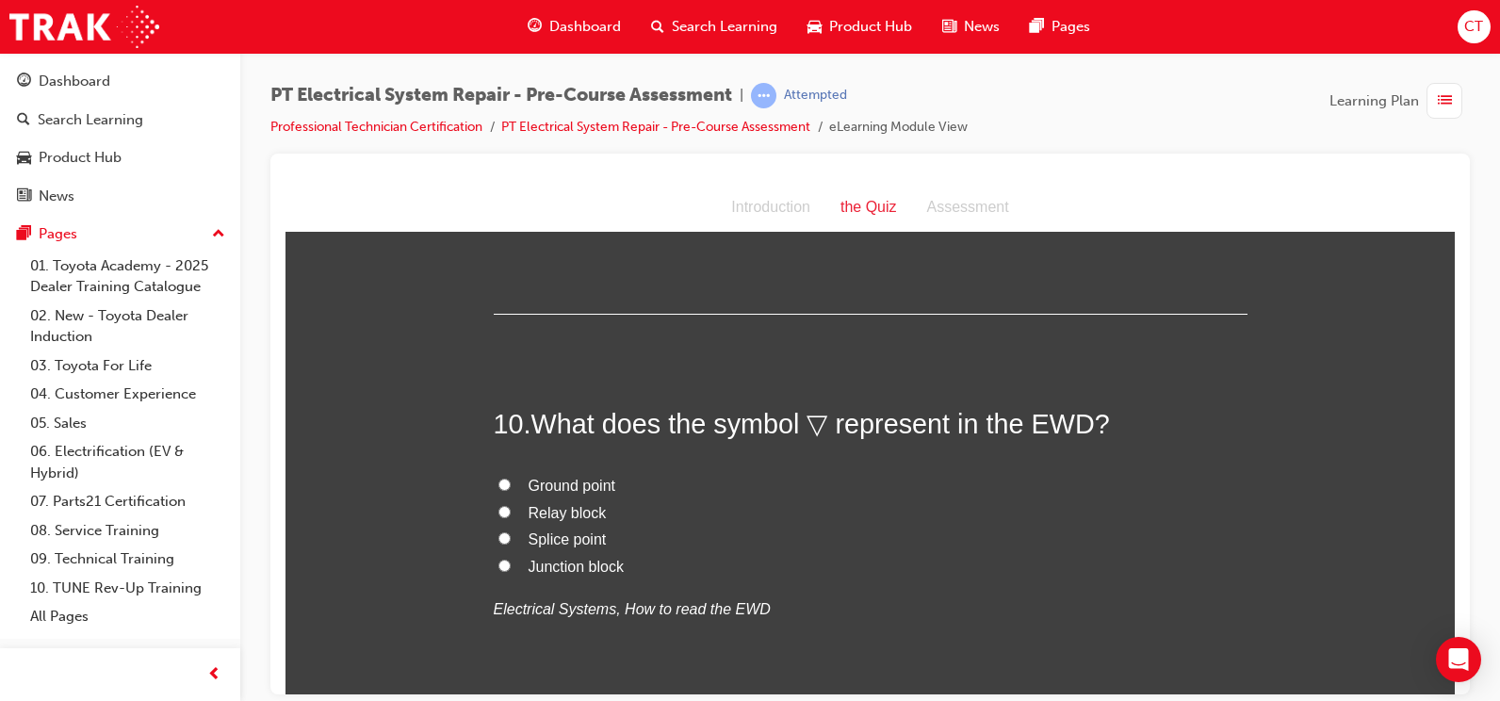
scroll to position [3675, 0]
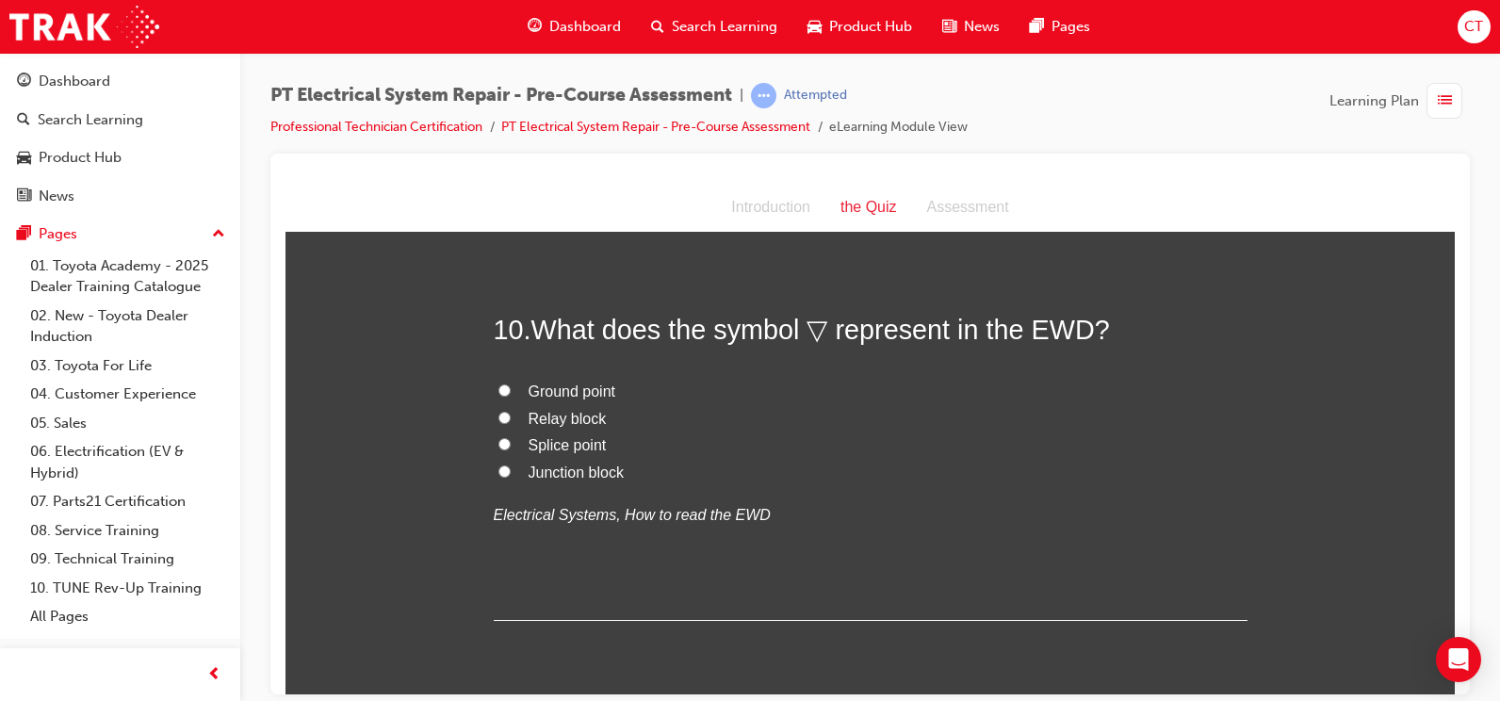
click at [606, 399] on span "Ground point" at bounding box center [573, 391] width 88 height 16
click at [511, 396] on input "Ground point" at bounding box center [505, 390] width 12 height 12
radio input "true"
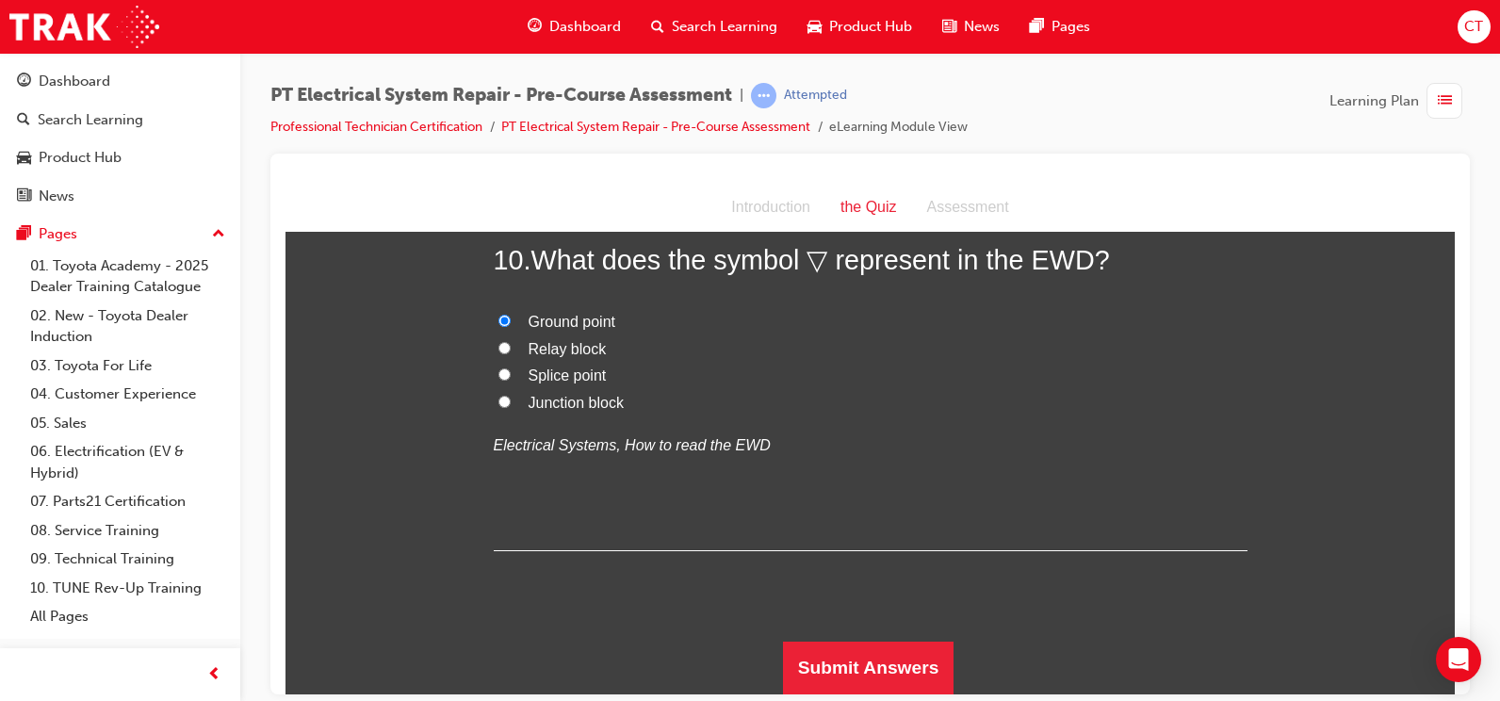
scroll to position [3827, 0]
click at [908, 653] on button "Submit Answers" at bounding box center [869, 667] width 172 height 53
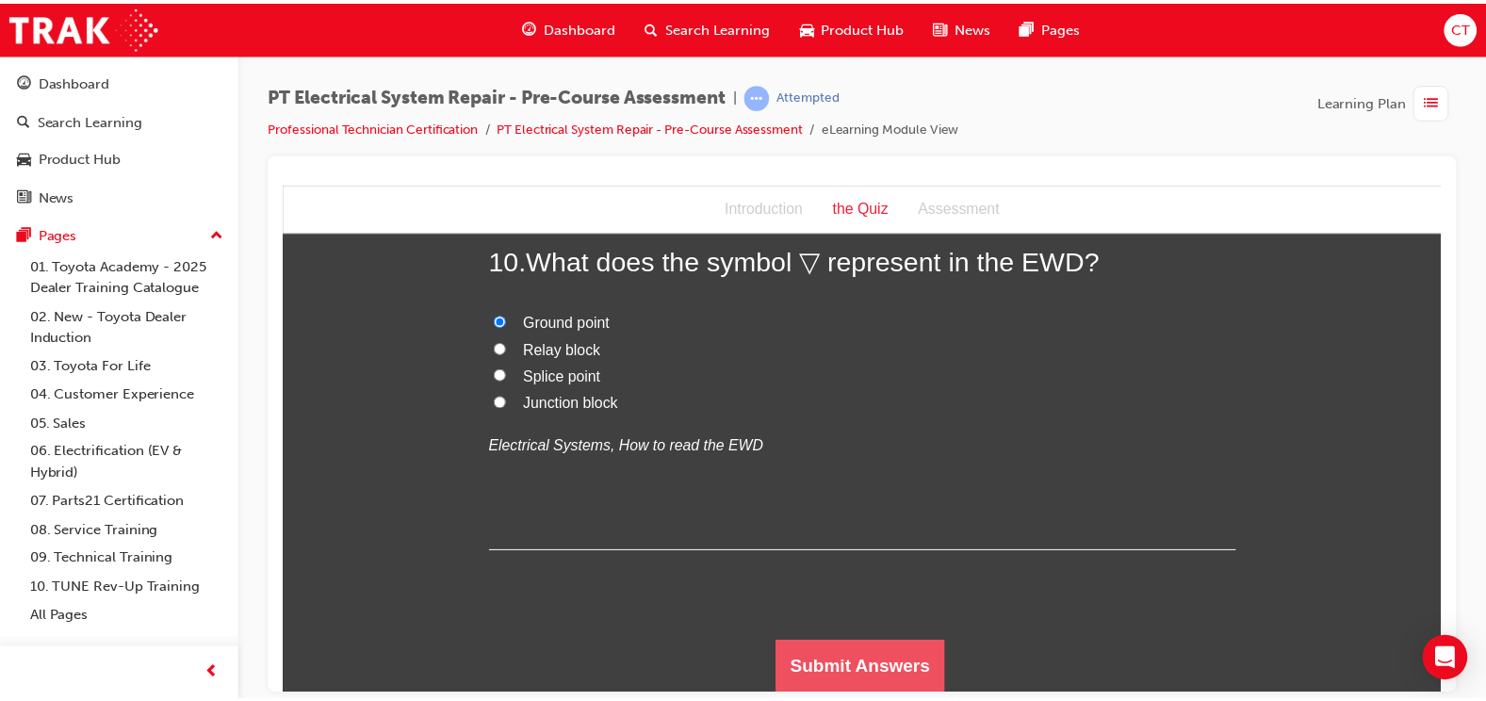
scroll to position [0, 0]
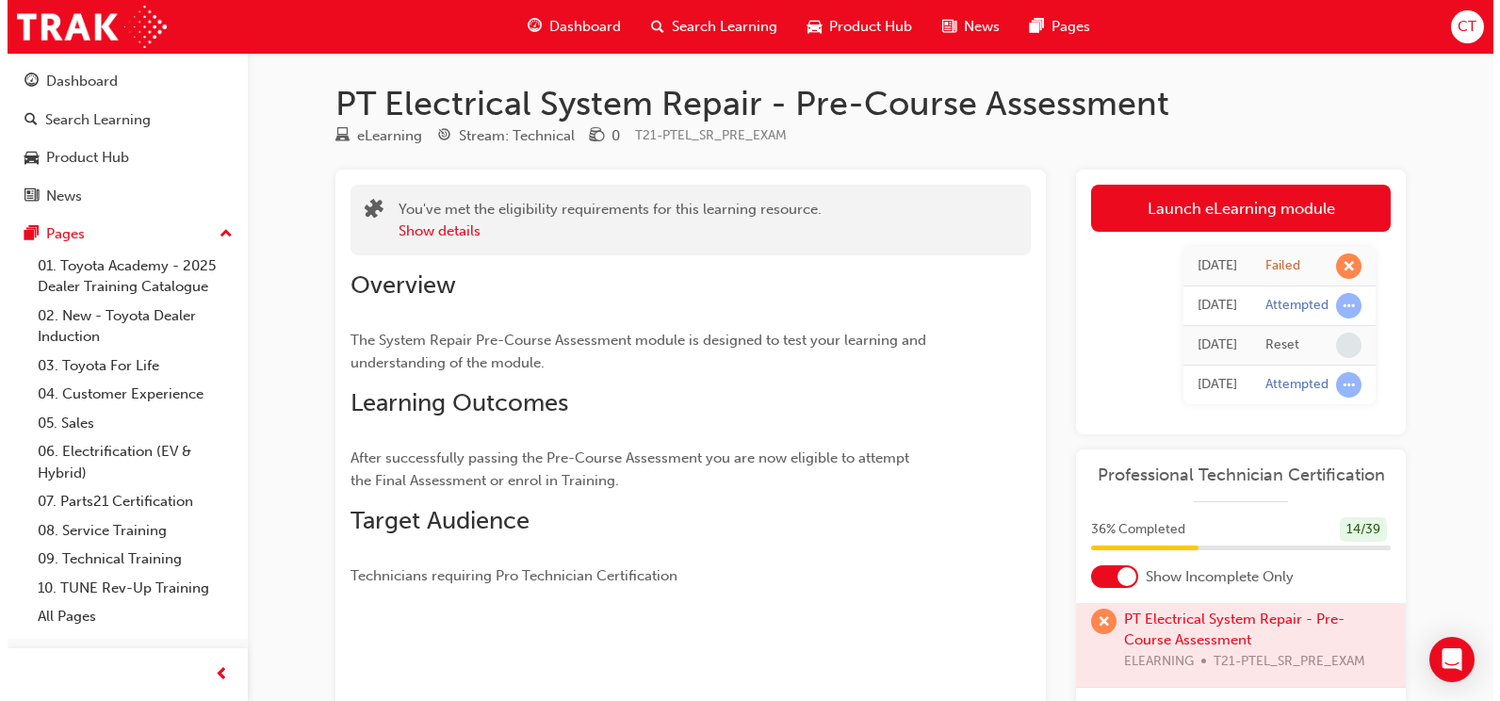
scroll to position [188, 0]
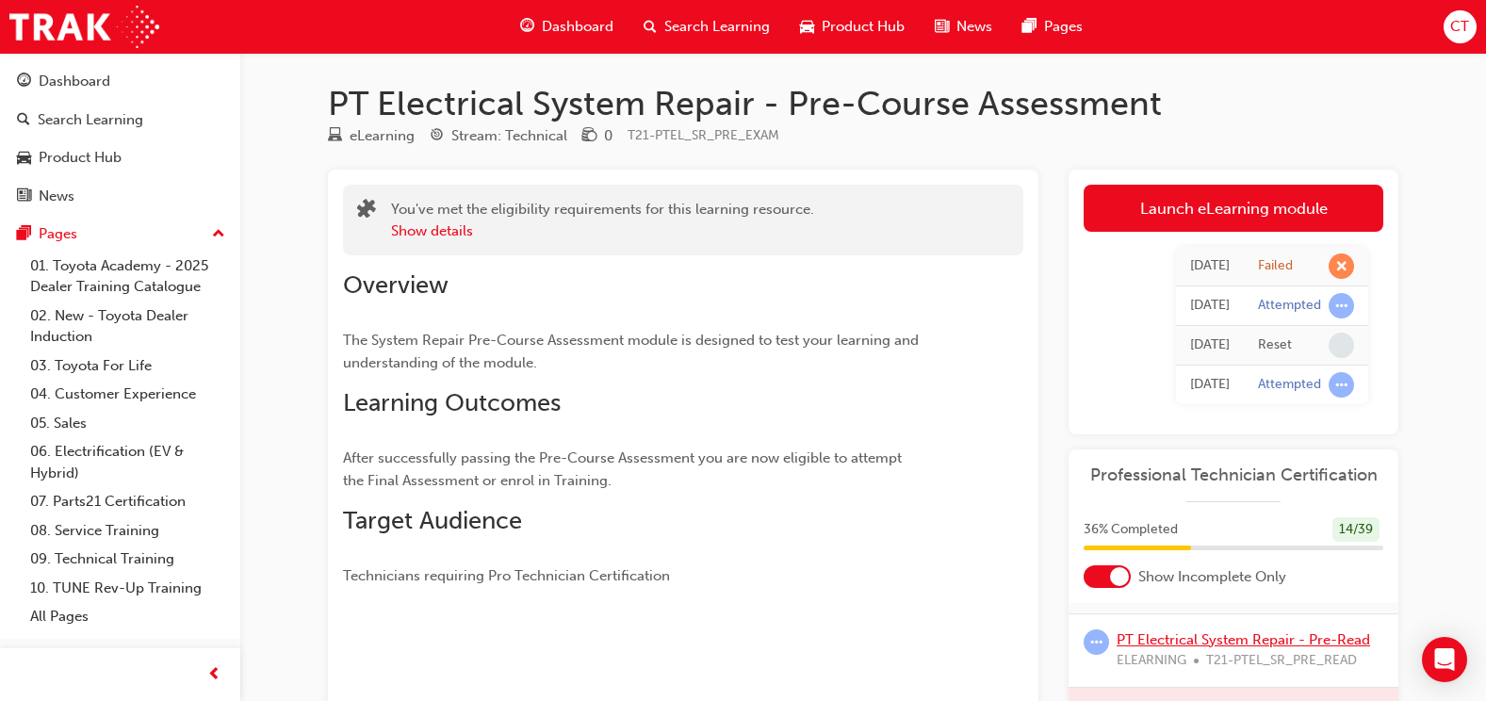
click at [1158, 646] on link "PT Electrical System Repair - Pre-Read" at bounding box center [1244, 639] width 254 height 17
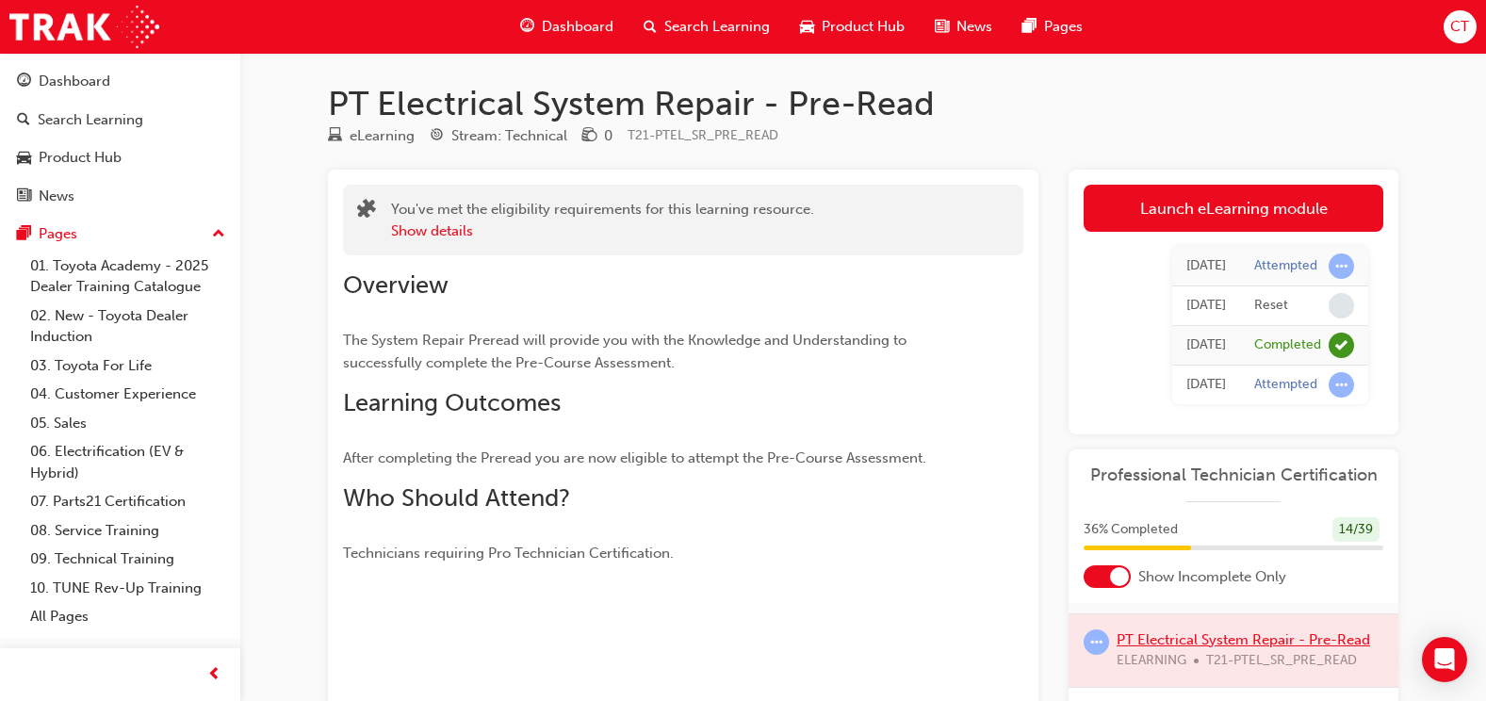
click at [1158, 646] on div at bounding box center [1234, 650] width 330 height 73
click at [1158, 640] on div at bounding box center [1234, 650] width 330 height 73
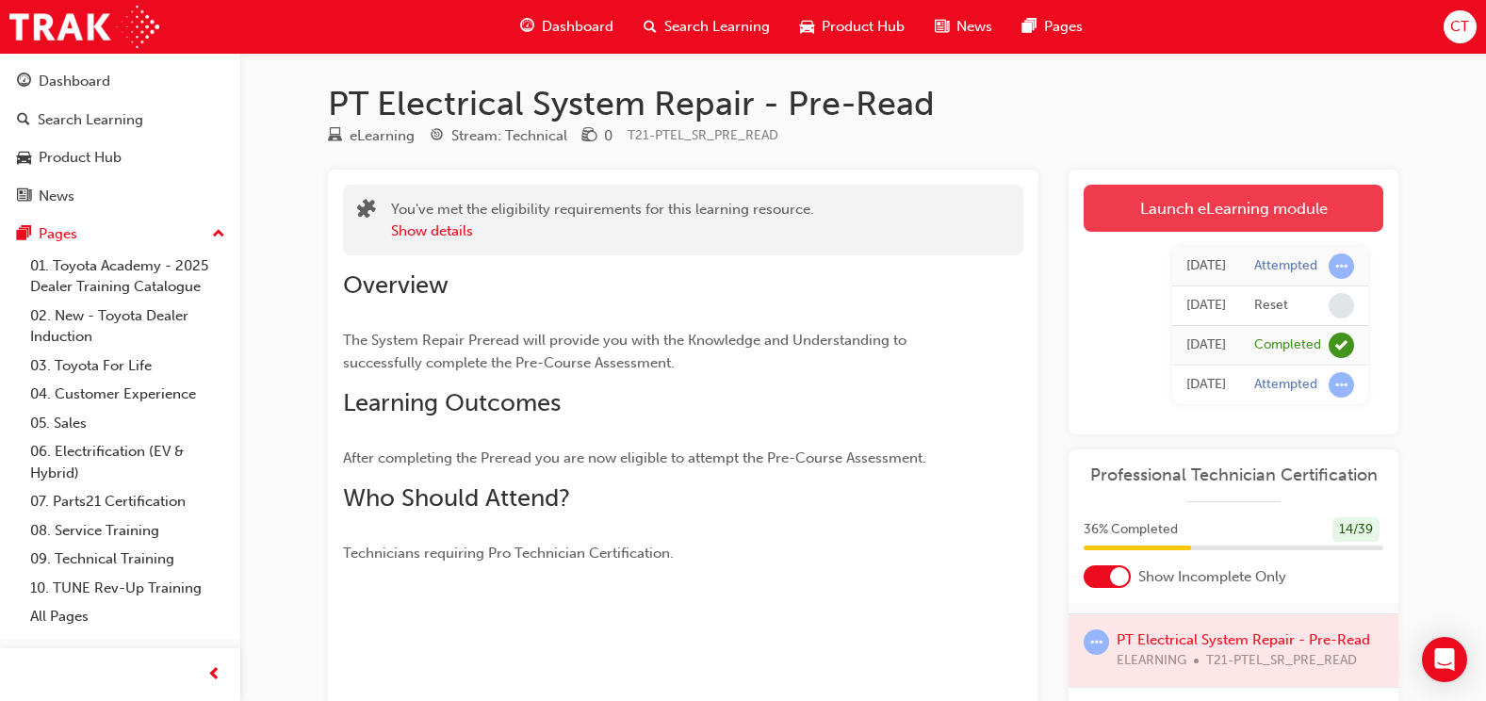
click at [1137, 196] on link "Launch eLearning module" at bounding box center [1234, 208] width 300 height 47
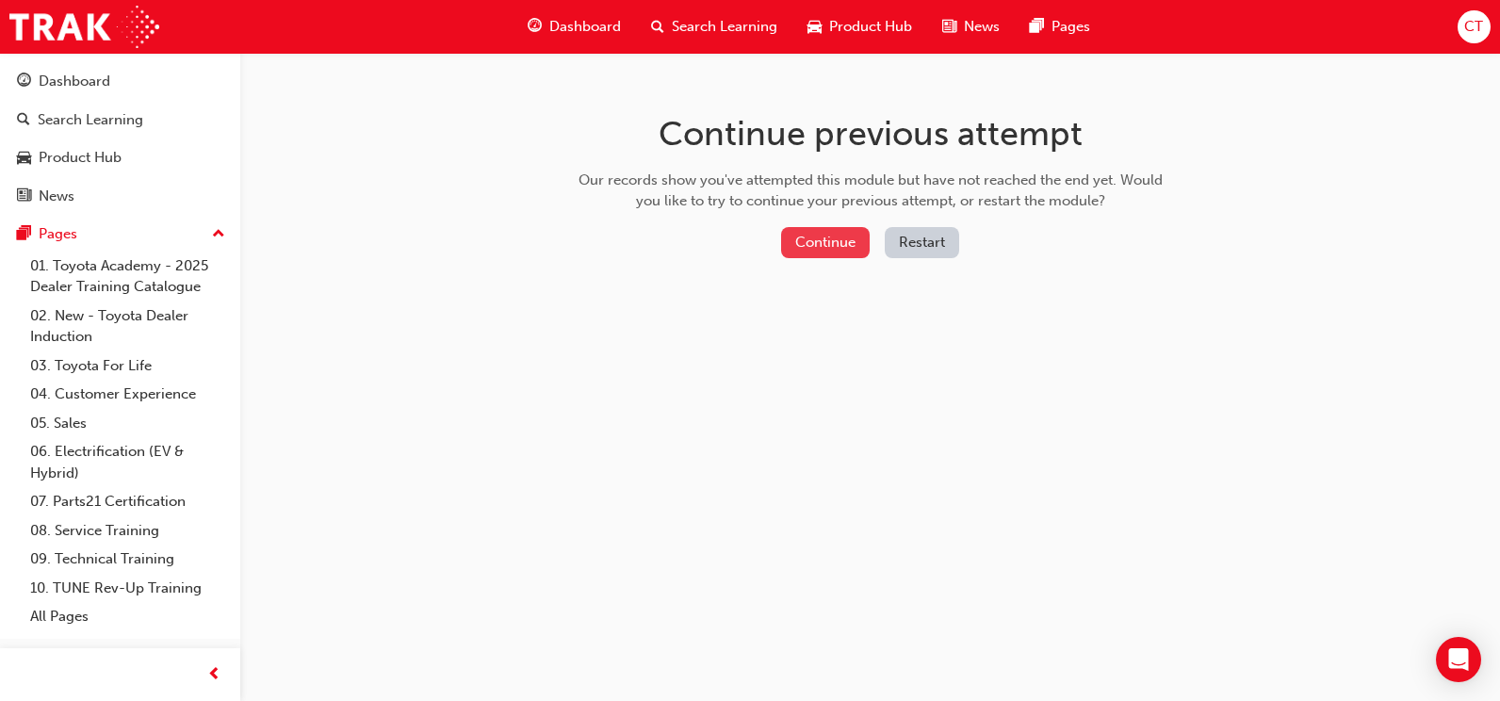
click at [836, 230] on button "Continue" at bounding box center [825, 242] width 89 height 31
